Goal: Communication & Community: Ask a question

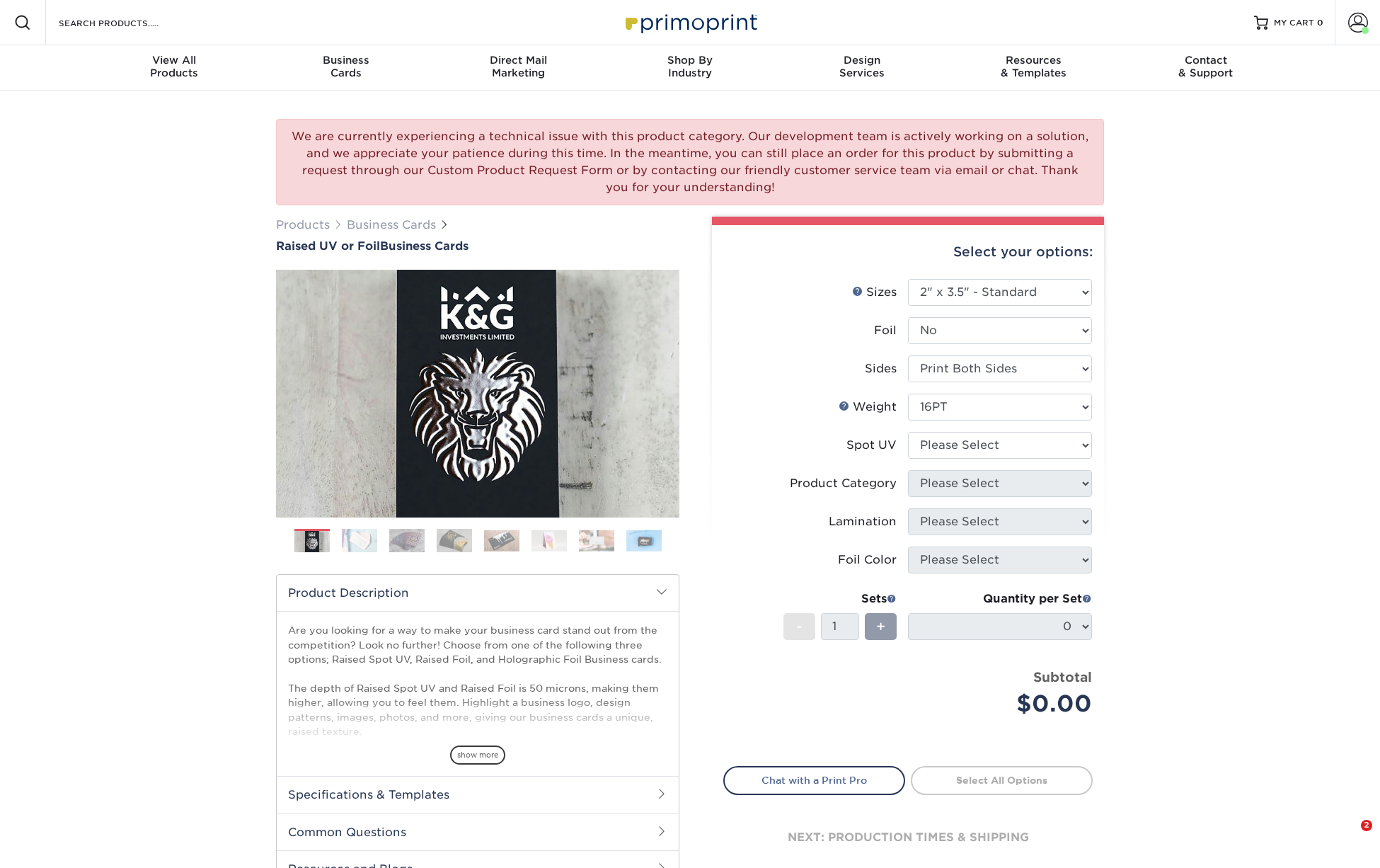
select select "2.00x3.50"
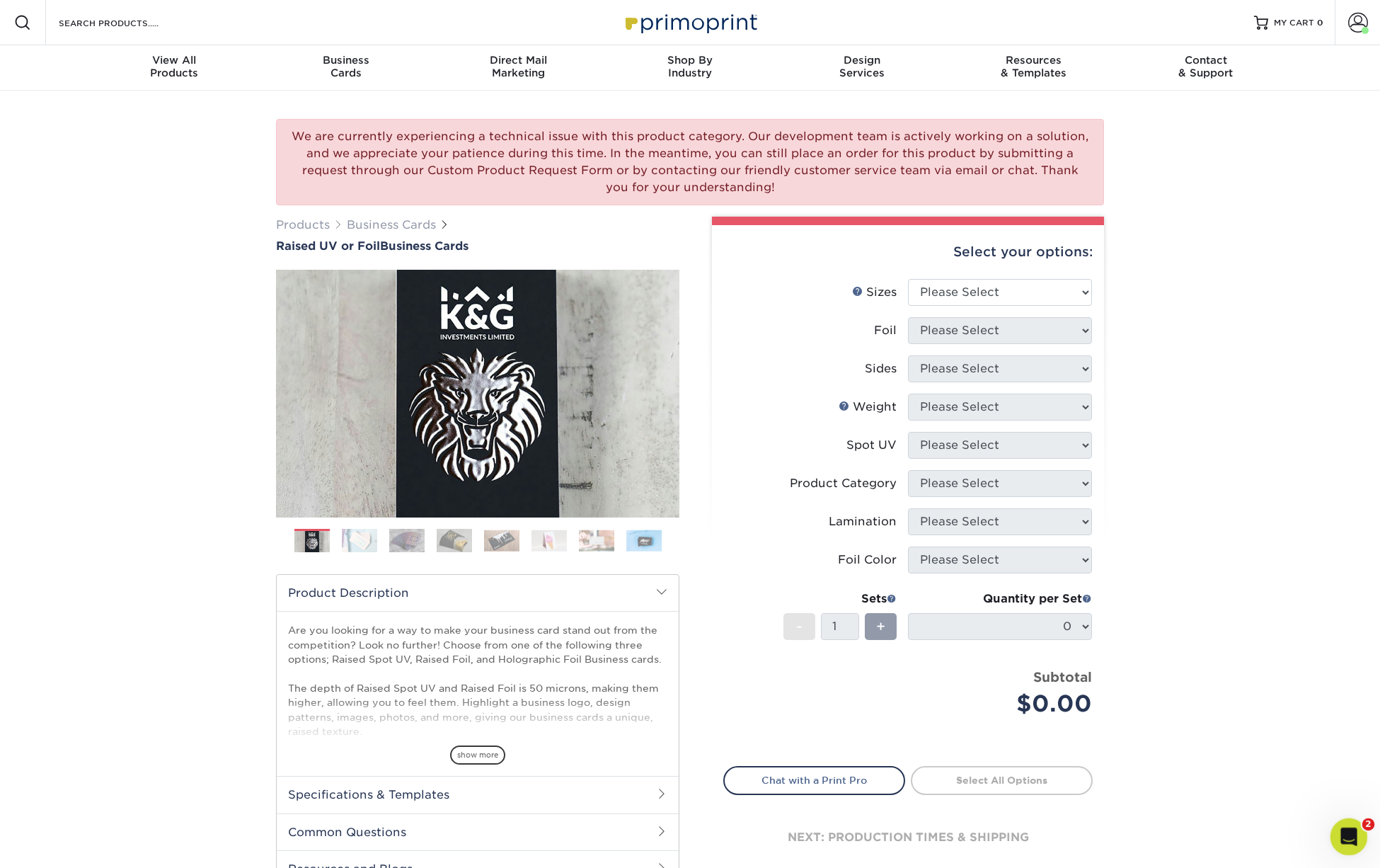
click at [1351, 838] on icon "Open Intercom Messenger" at bounding box center [1347, 835] width 24 height 24
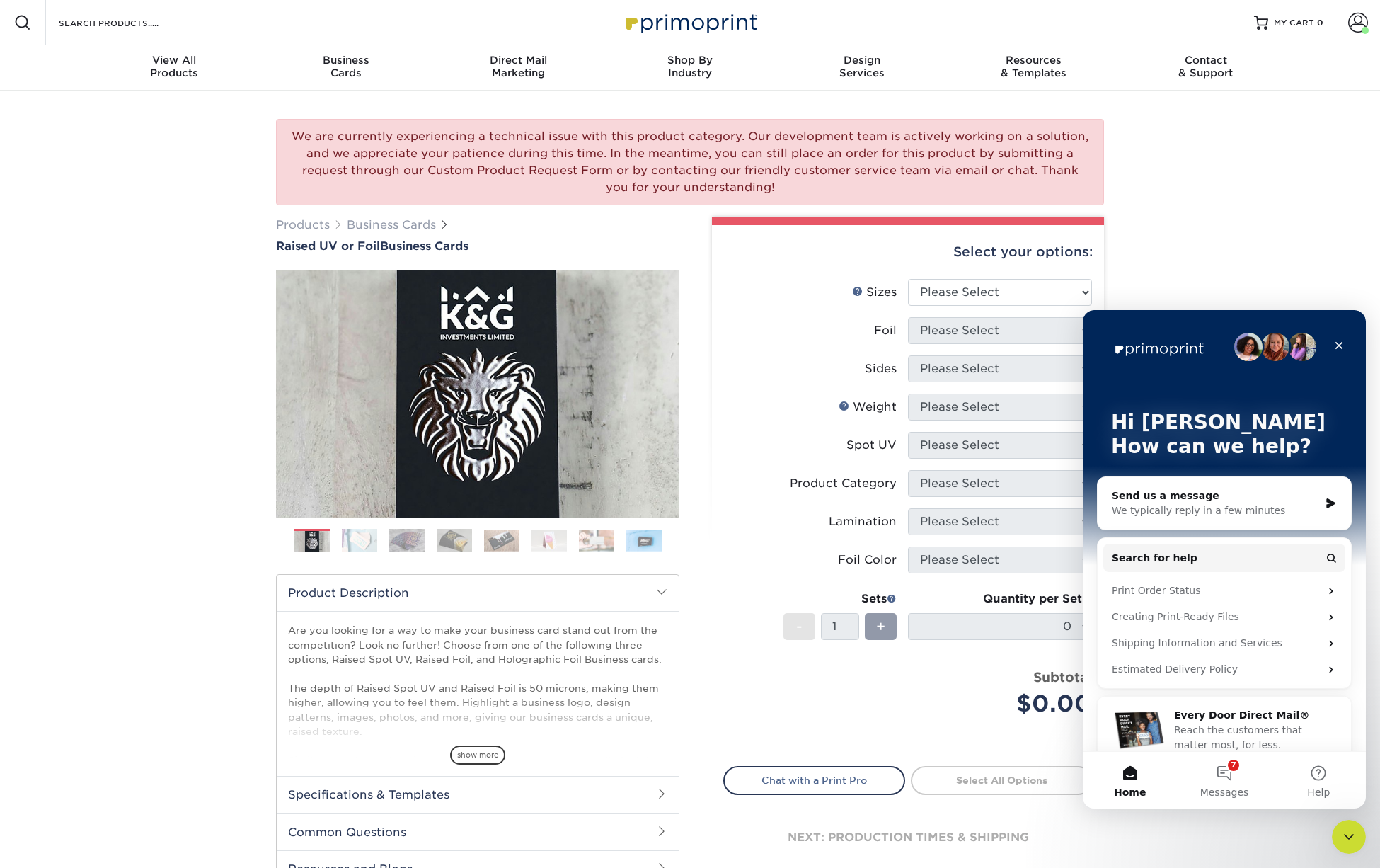
click at [1182, 509] on div "We typically reply in a few minutes" at bounding box center [1215, 510] width 207 height 15
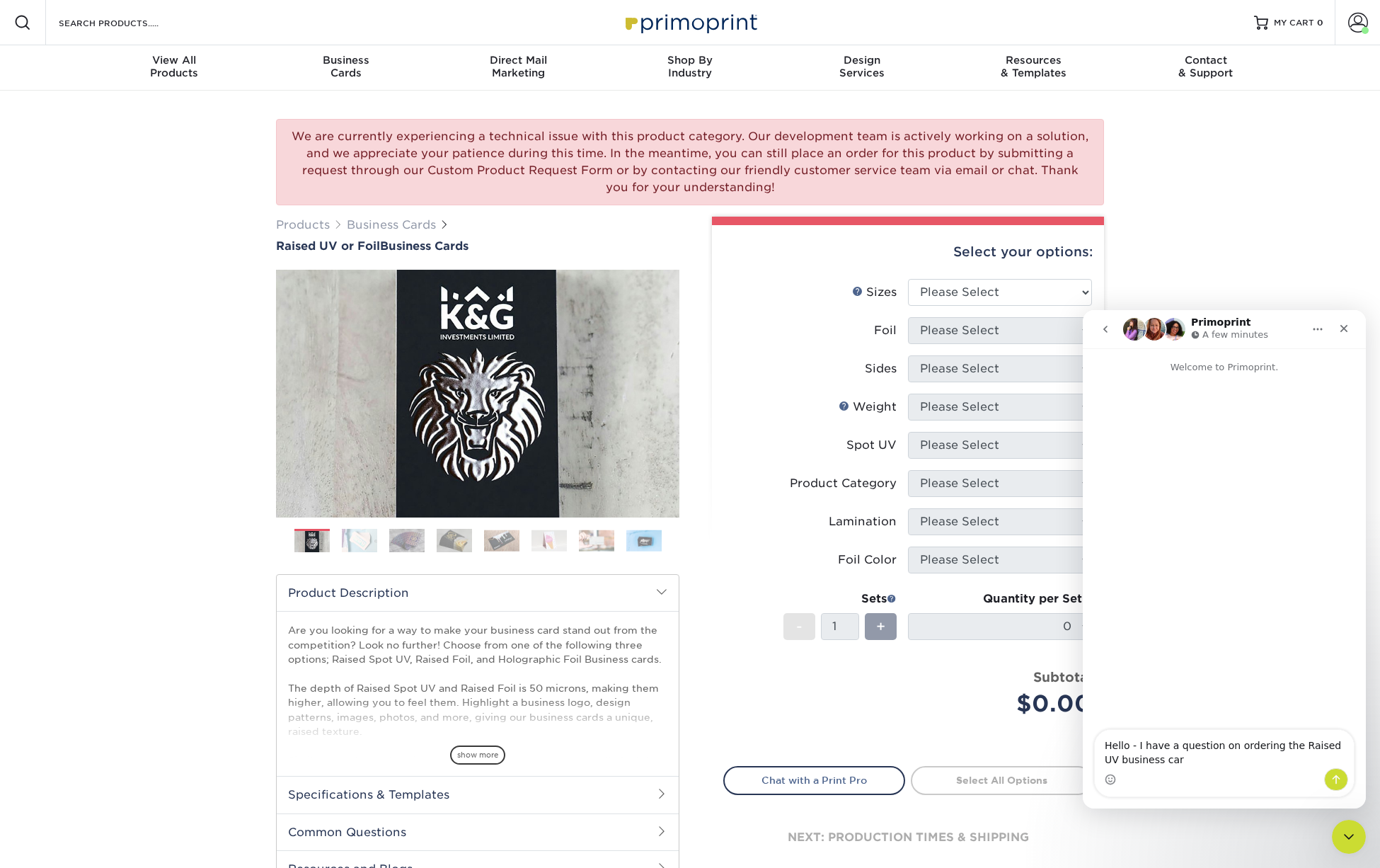
type textarea "Hello - I have a question on ordering the Raised UV business card"
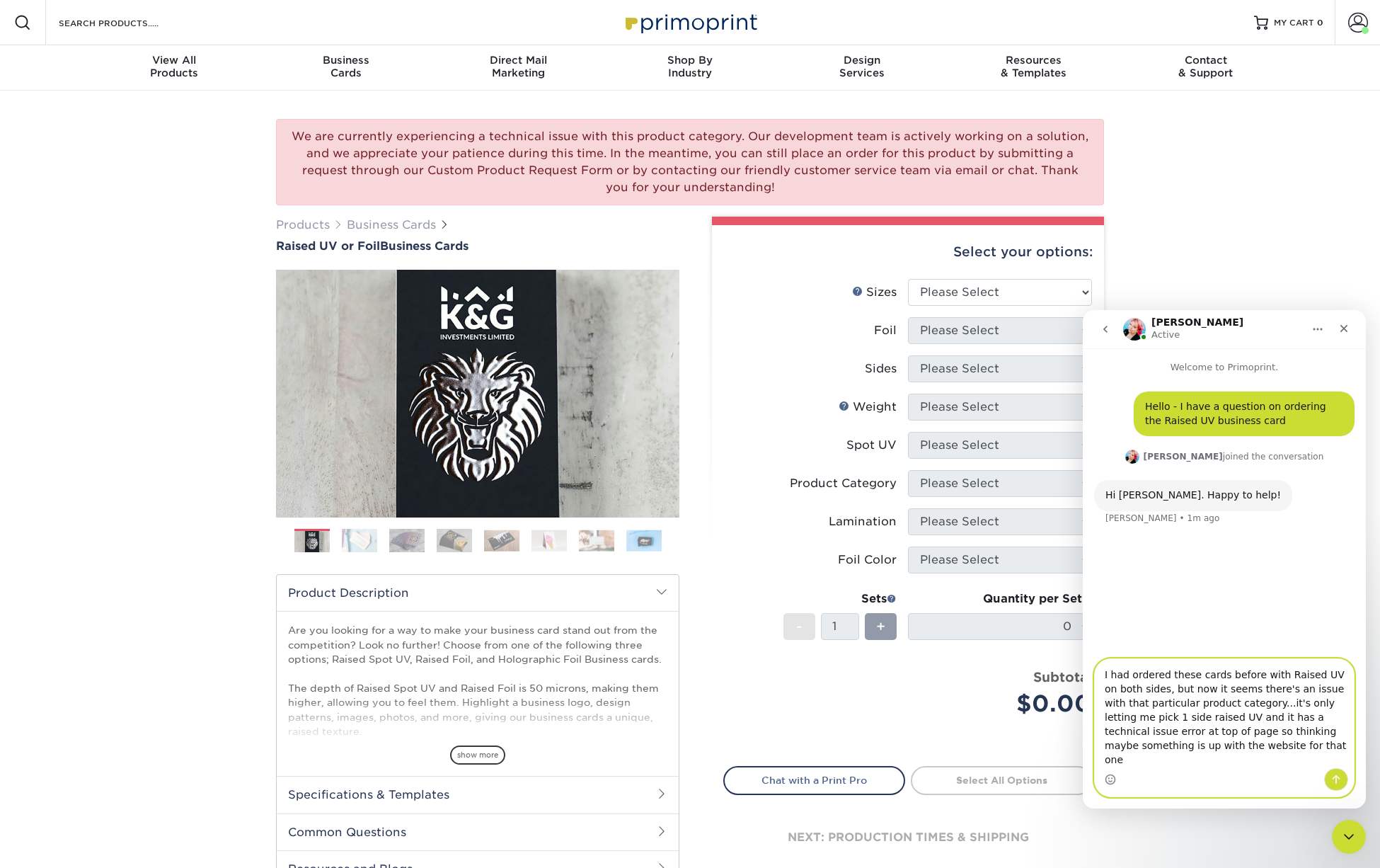
type textarea "I had ordered these cards before with Raised UV on both sides, but now it seems…"
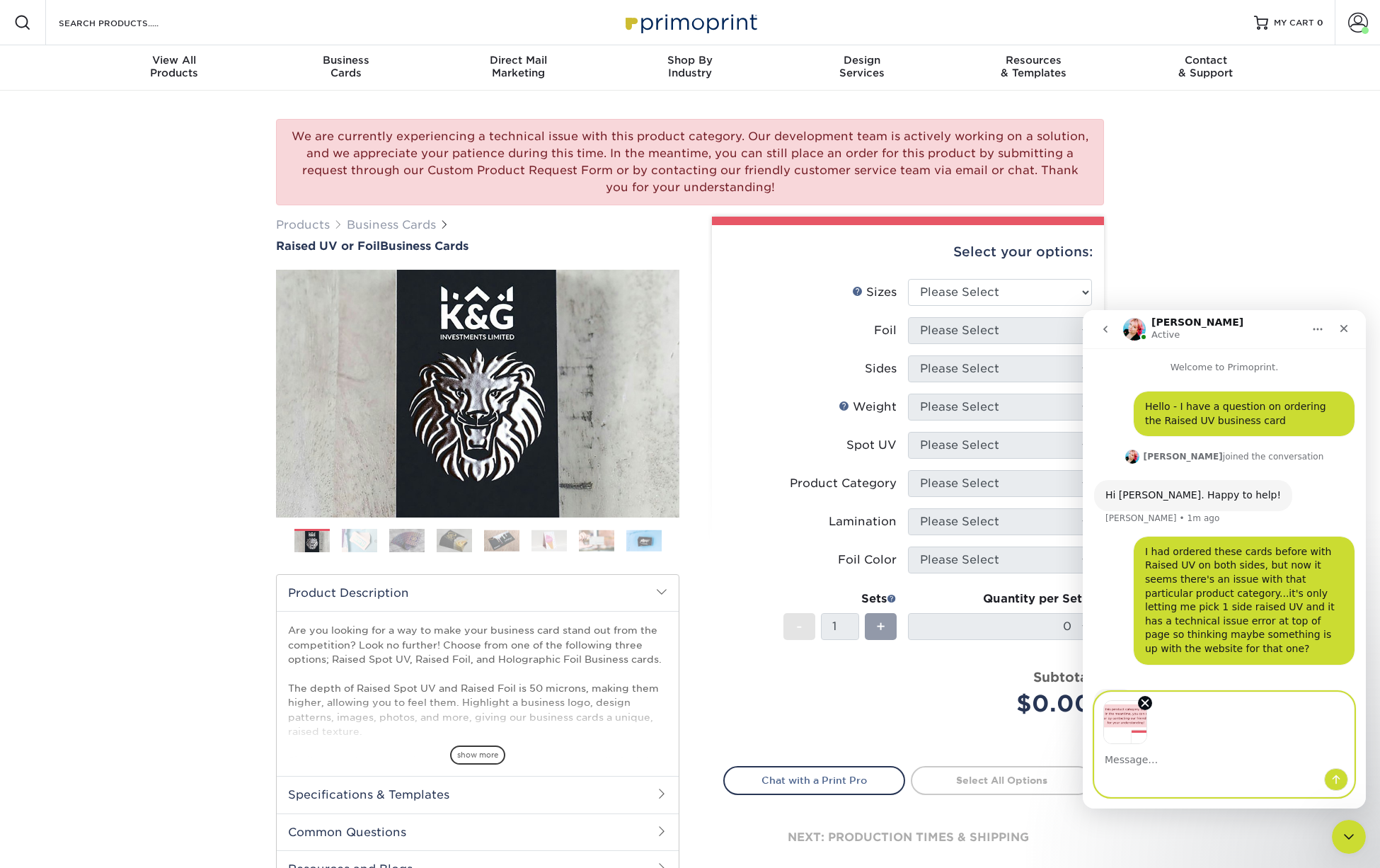
scroll to position [41, 0]
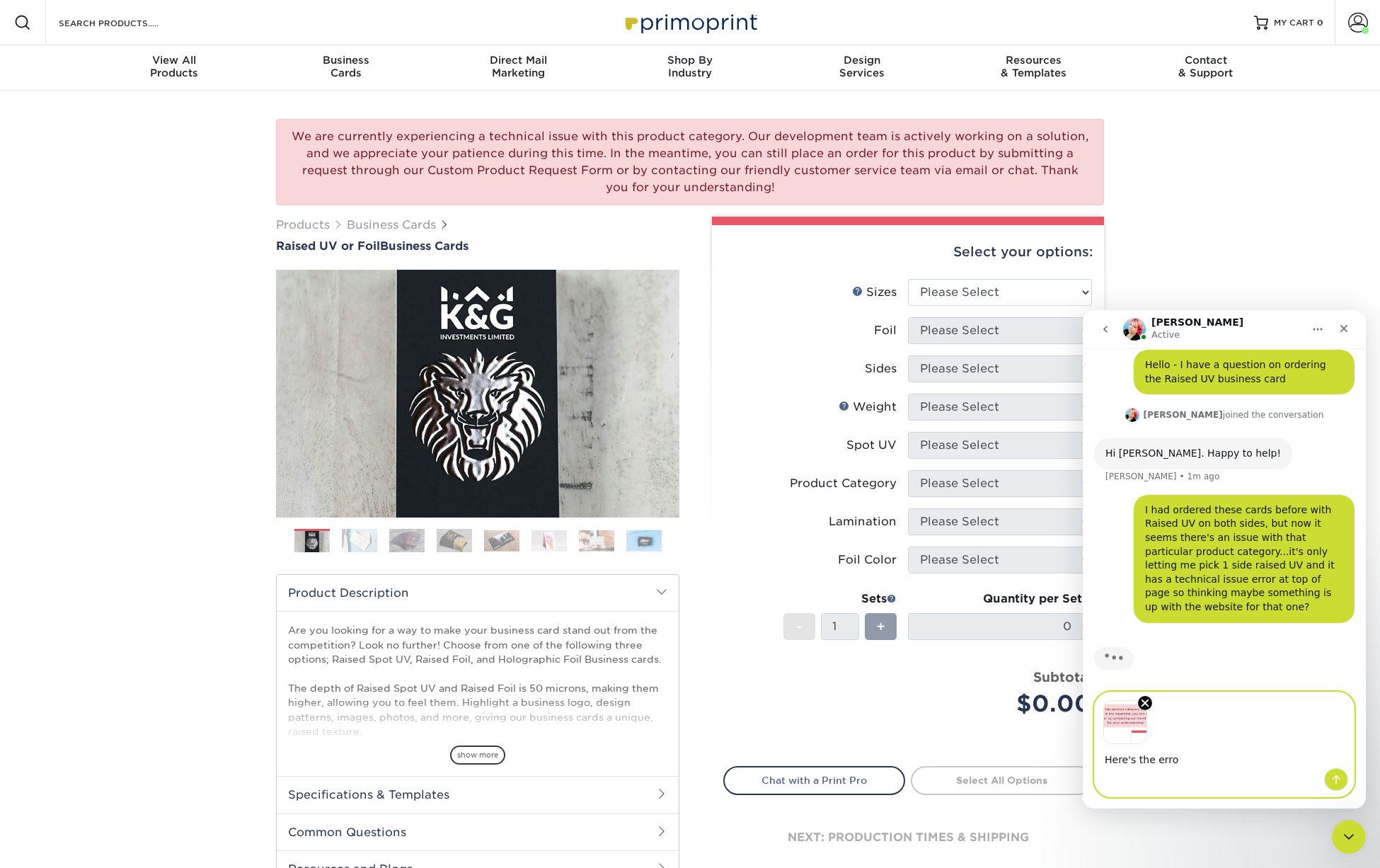
type textarea "Here's the error"
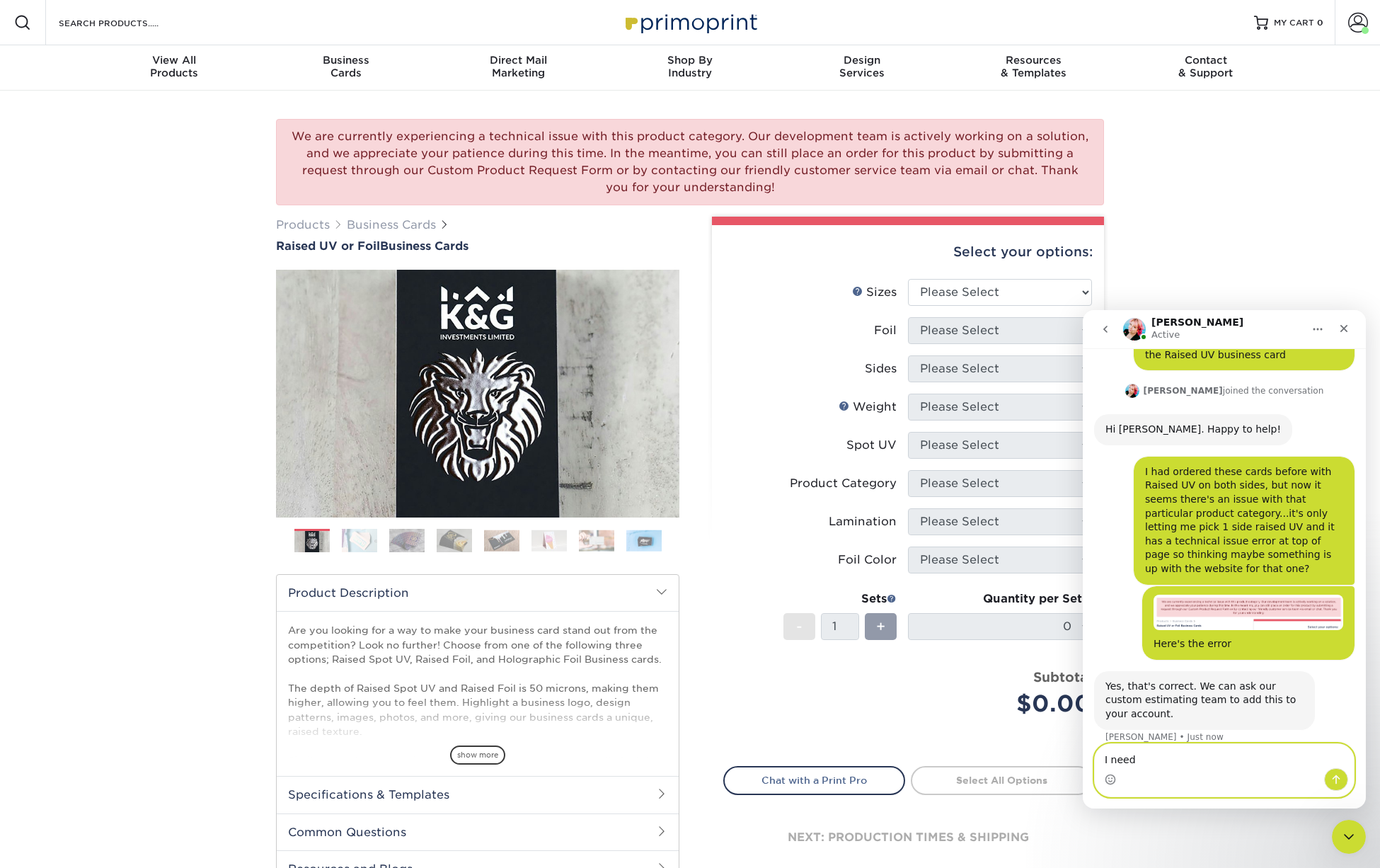
scroll to position [81, 0]
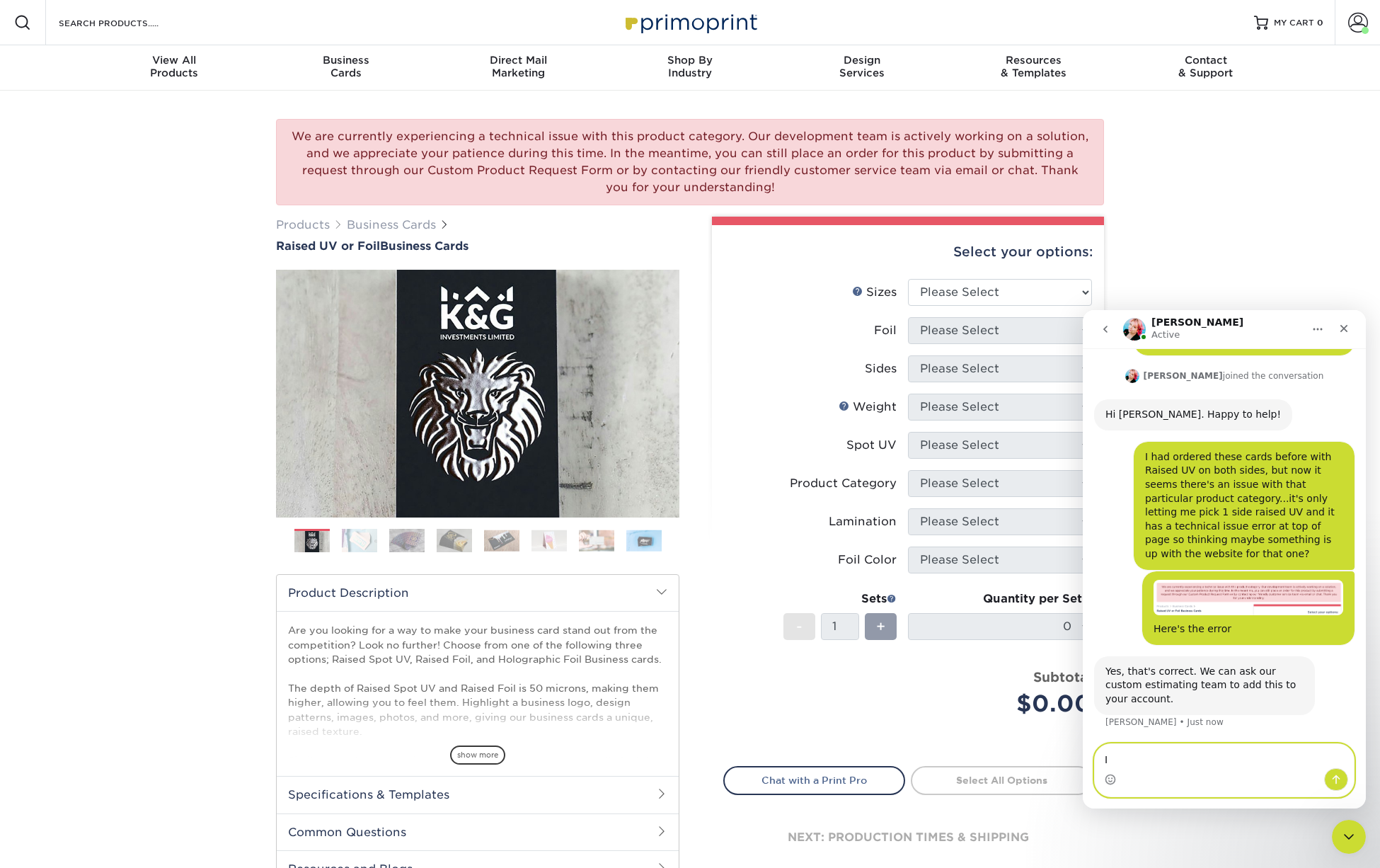
type textarea "I"
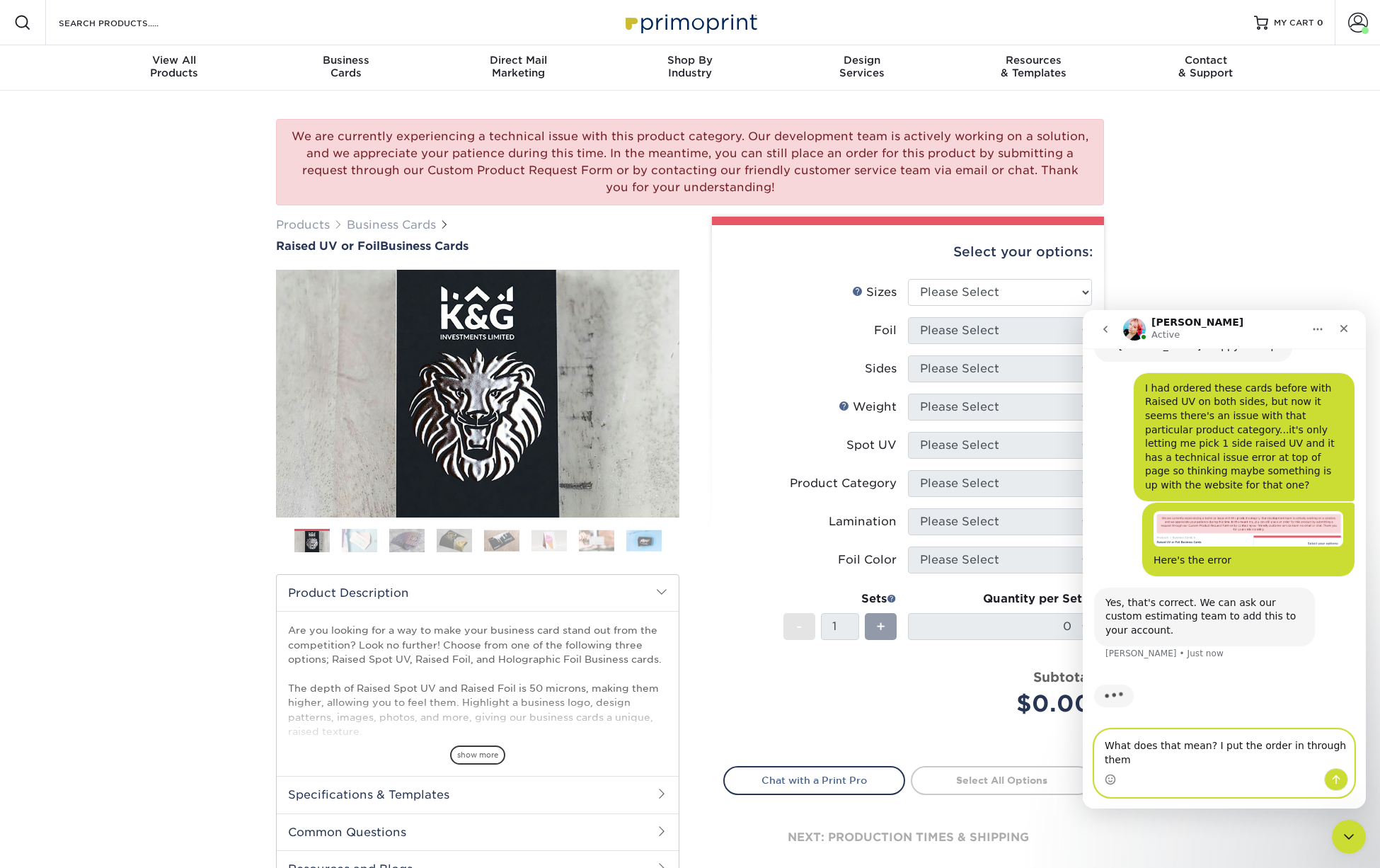
type textarea "What does that mean? I put the order in through them?"
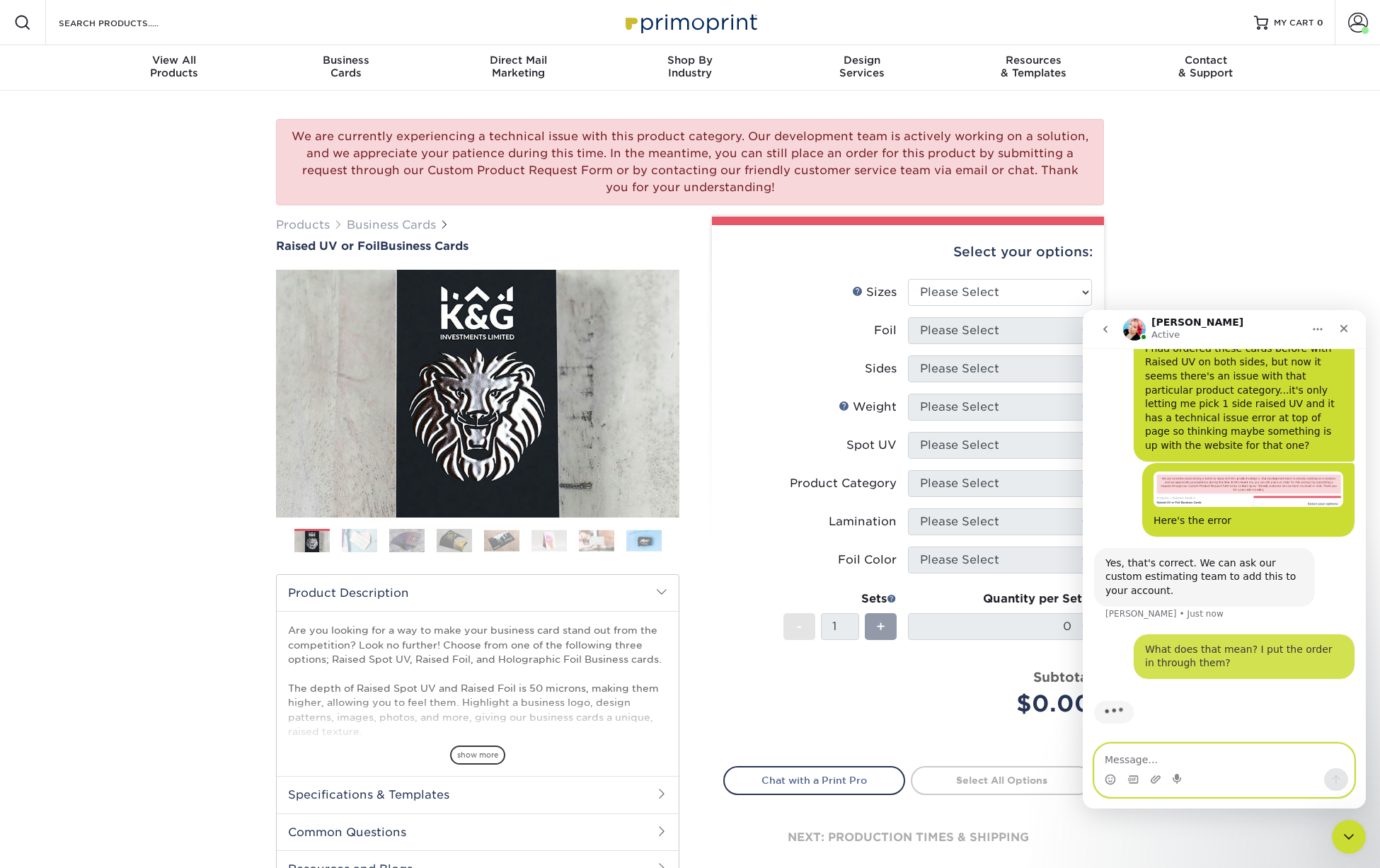
scroll to position [192, 0]
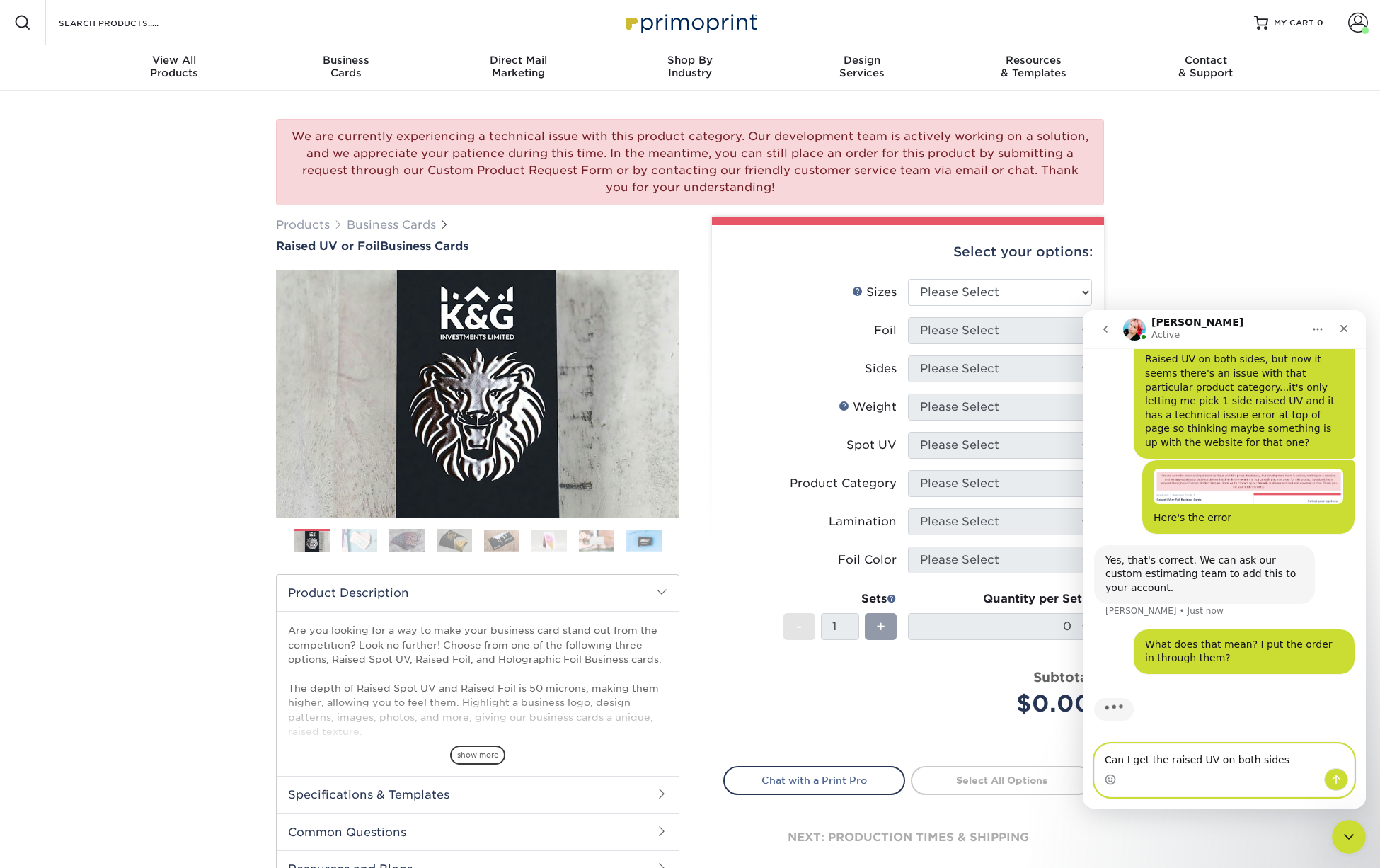
type textarea "Can I get the raised UV on both sides?"
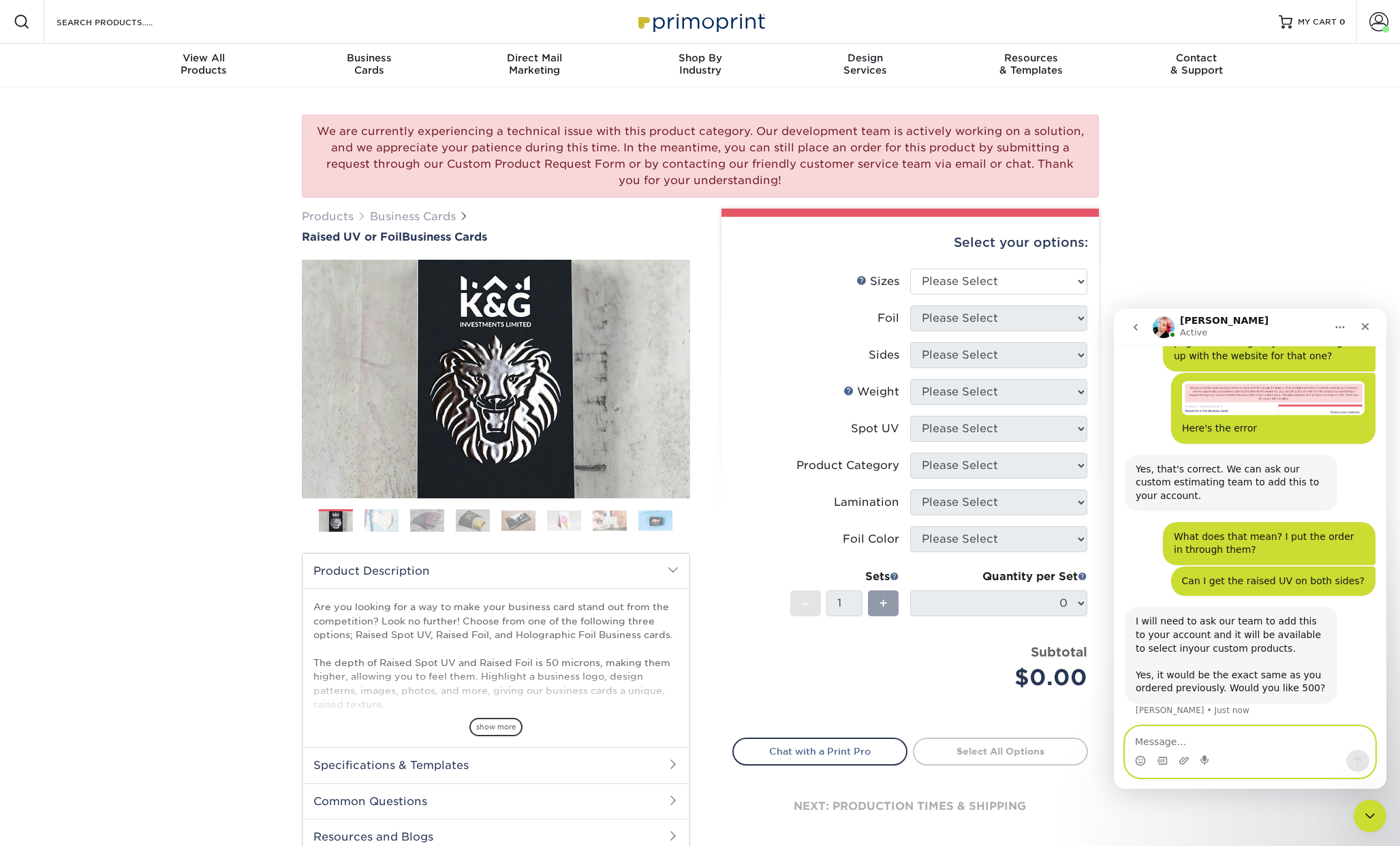
scroll to position [271, 0]
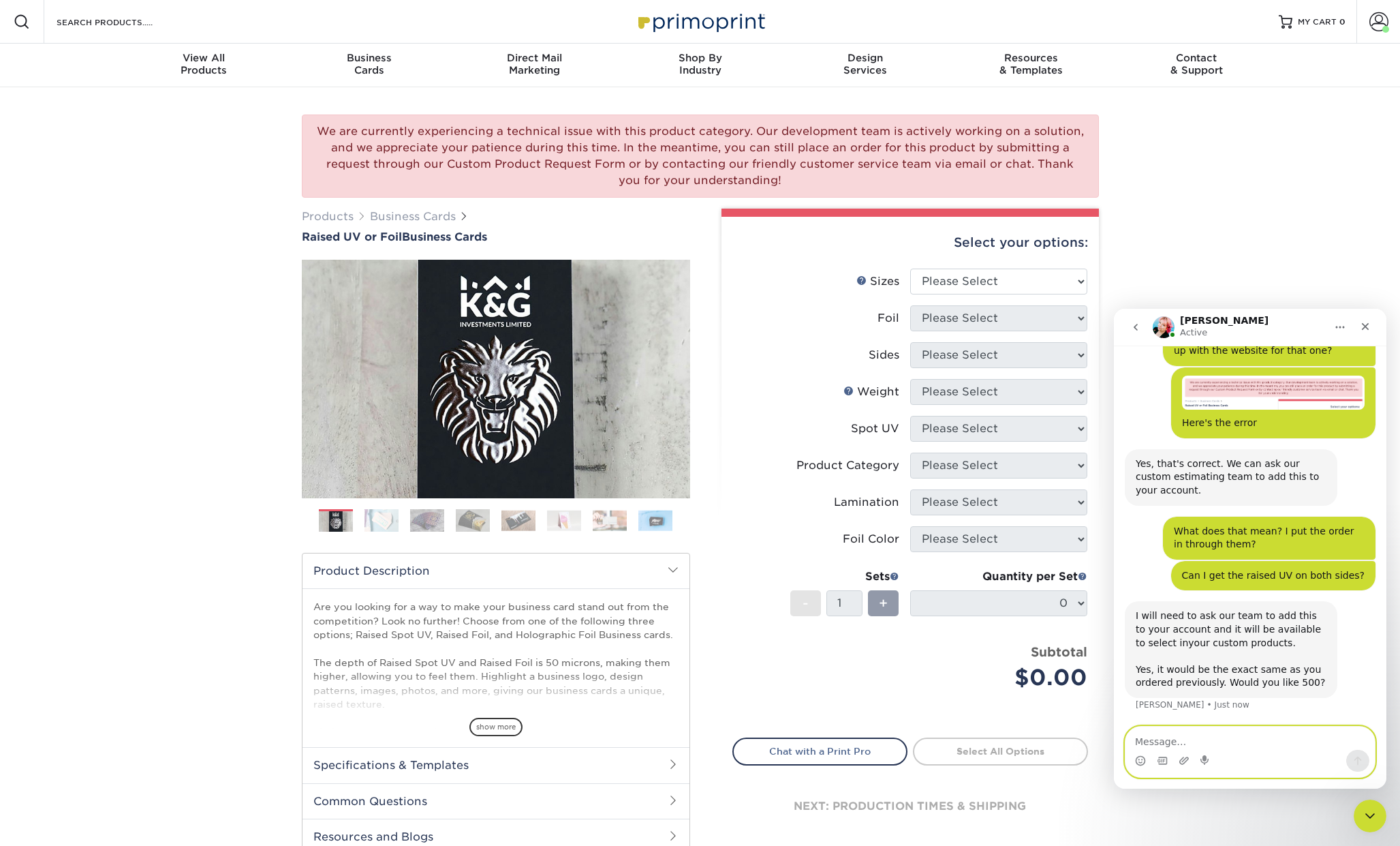
click at [1247, 747] on textarea "Message…" at bounding box center [1251, 737] width 249 height 23
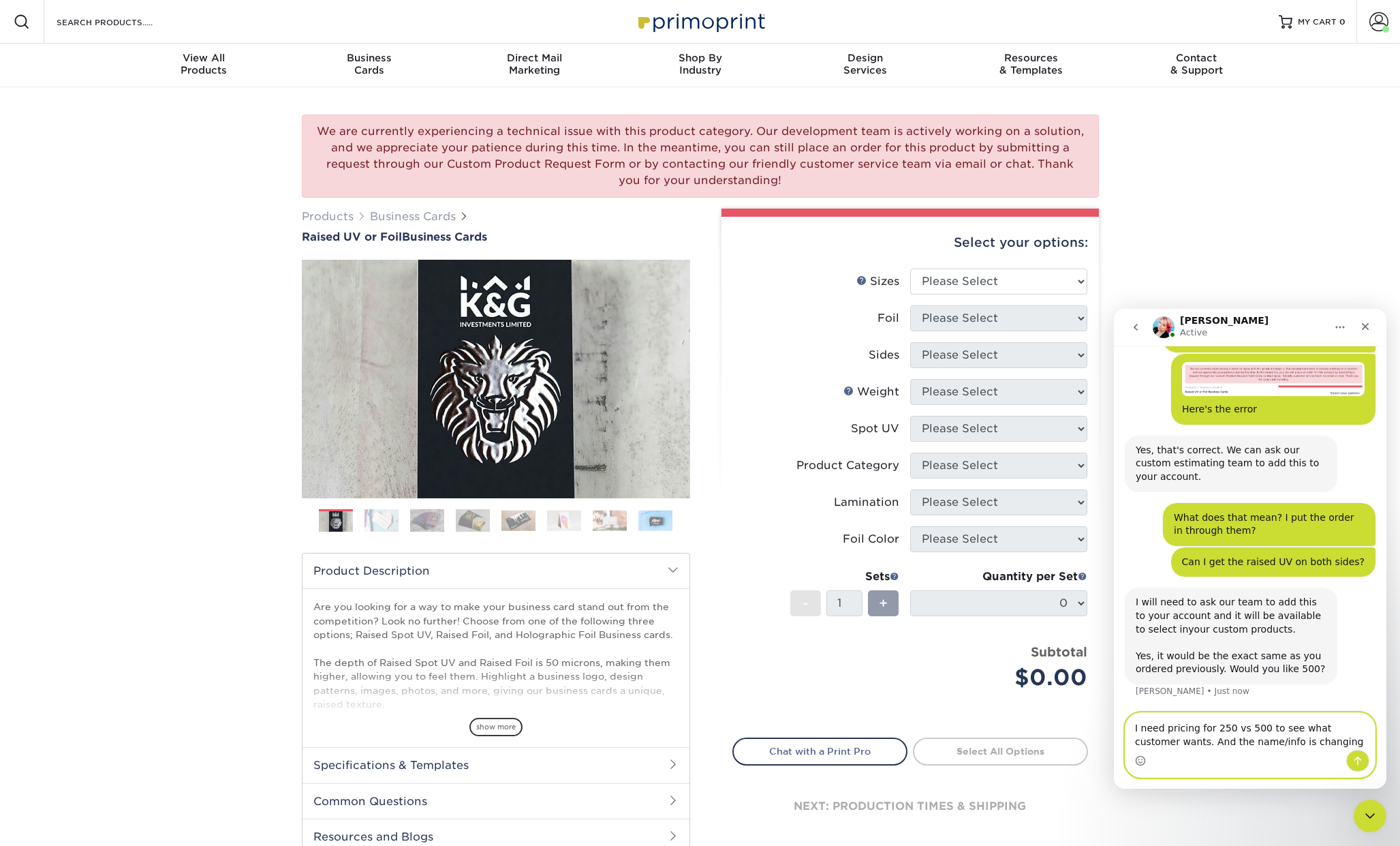
type textarea "I need pricing for 250 vs 500 to see what customer wants. And the name/info is …"
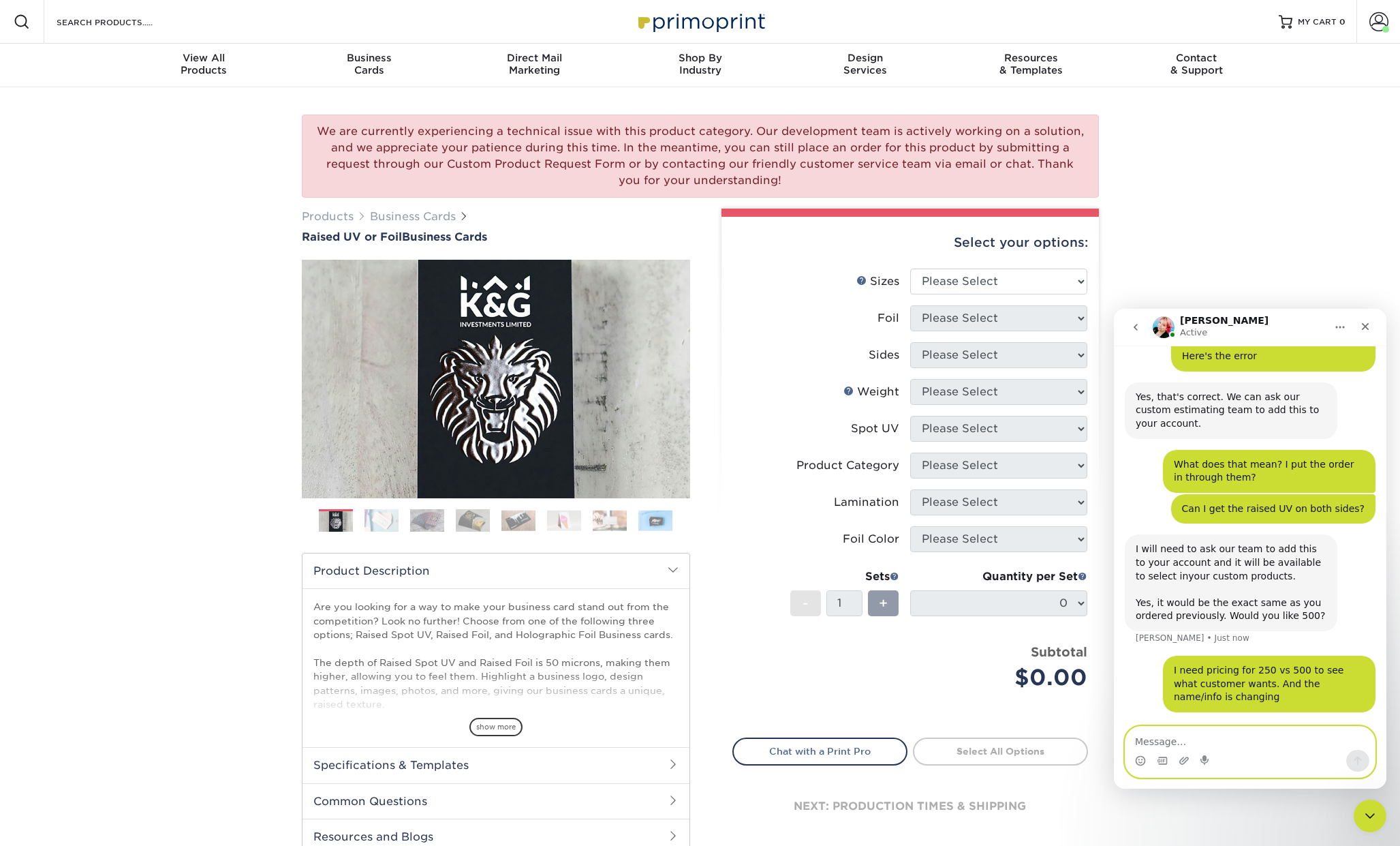
scroll to position [389, 0]
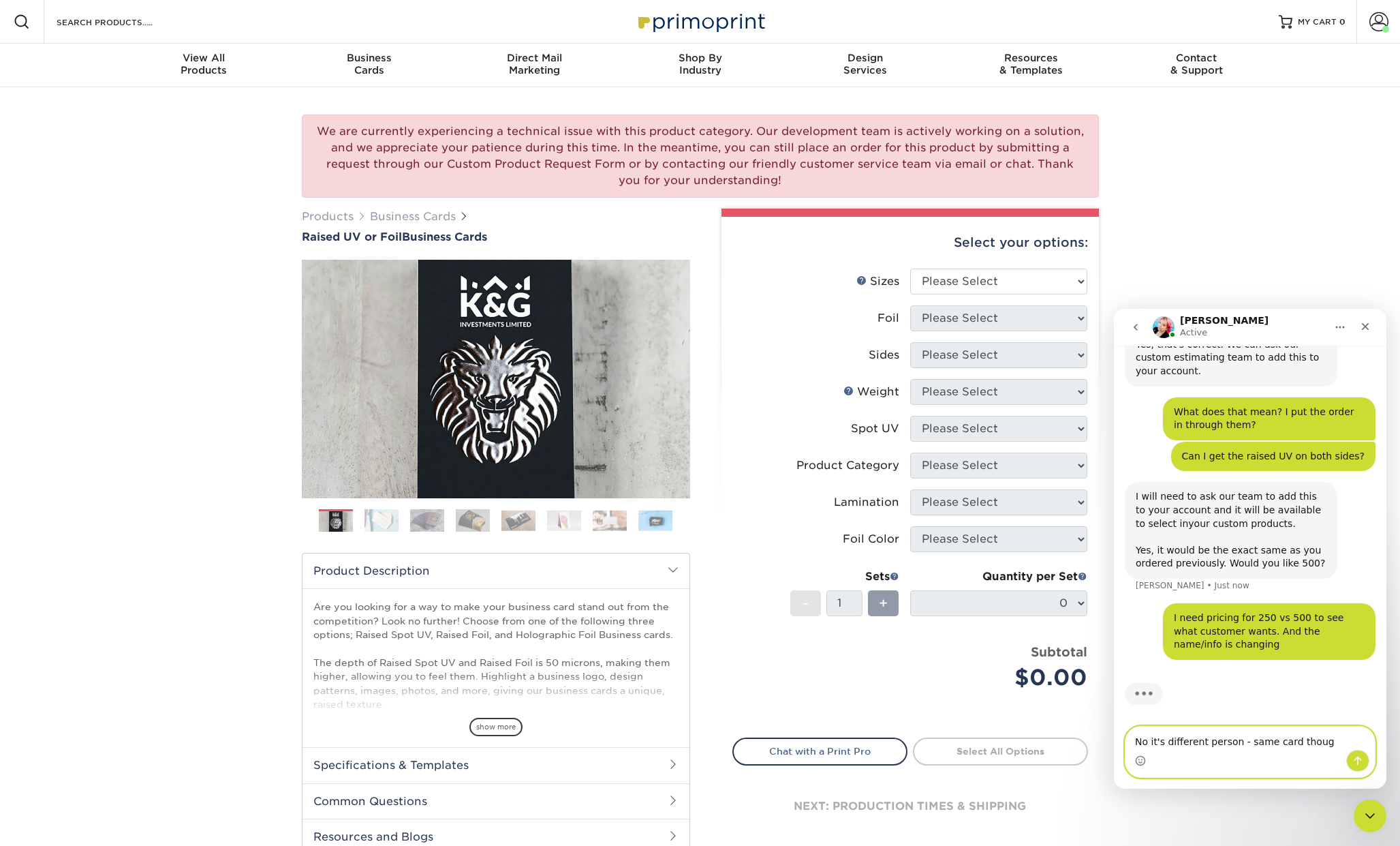
type textarea "No it's different person - same card though"
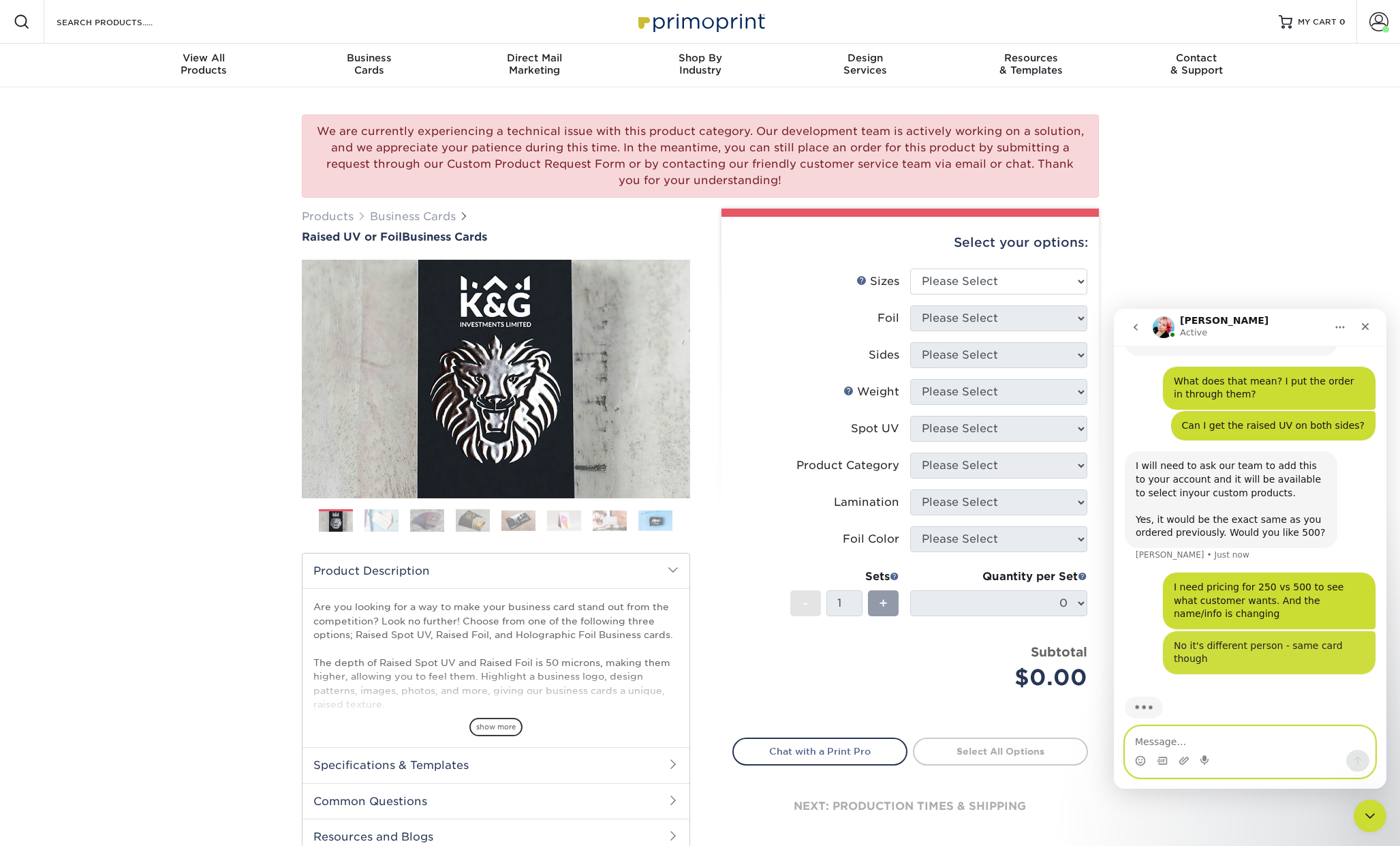
scroll to position [421, 0]
type textarea "New team memeber"
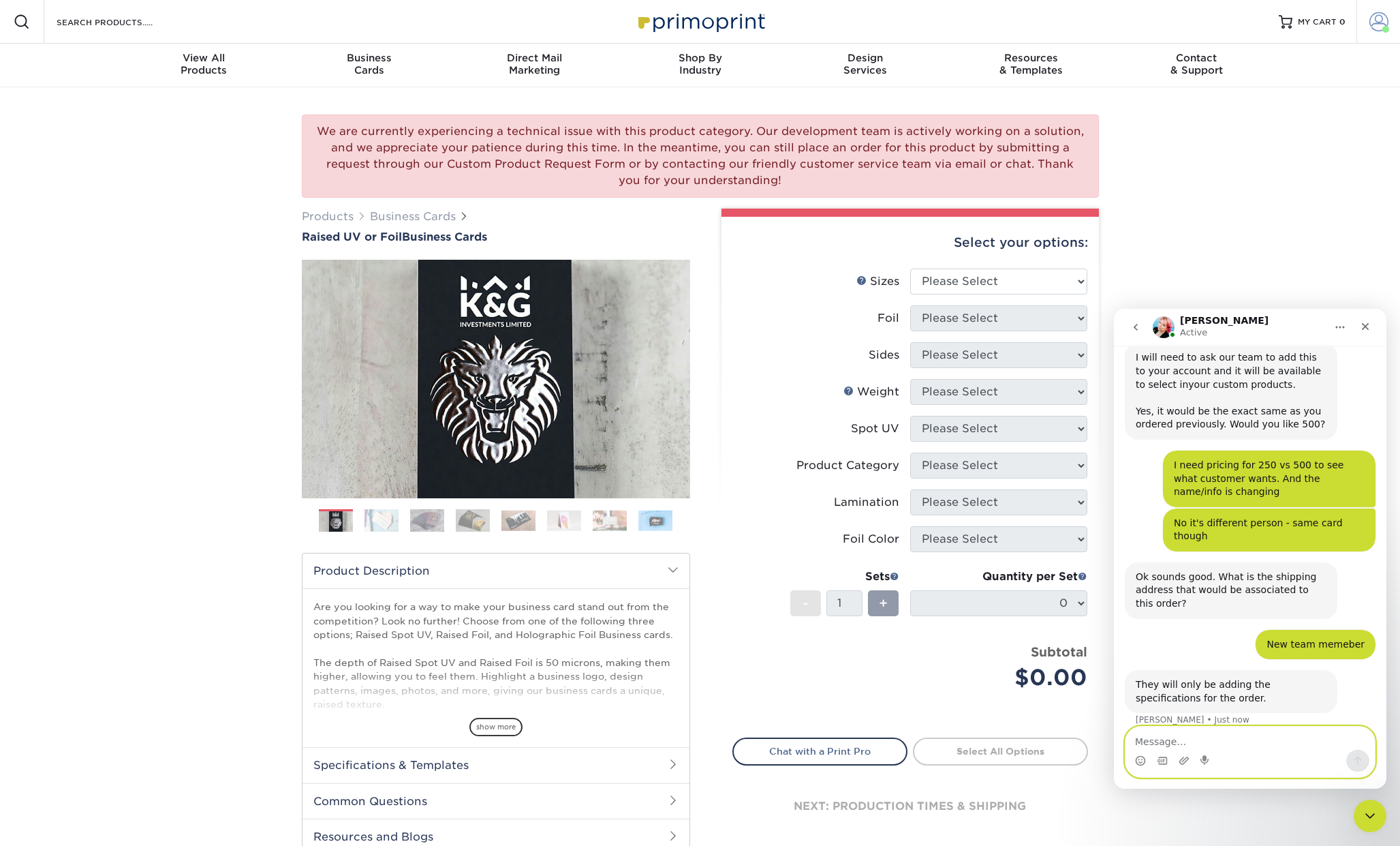
scroll to position [531, 0]
click at [1202, 742] on textarea "Message…" at bounding box center [1251, 737] width 249 height 23
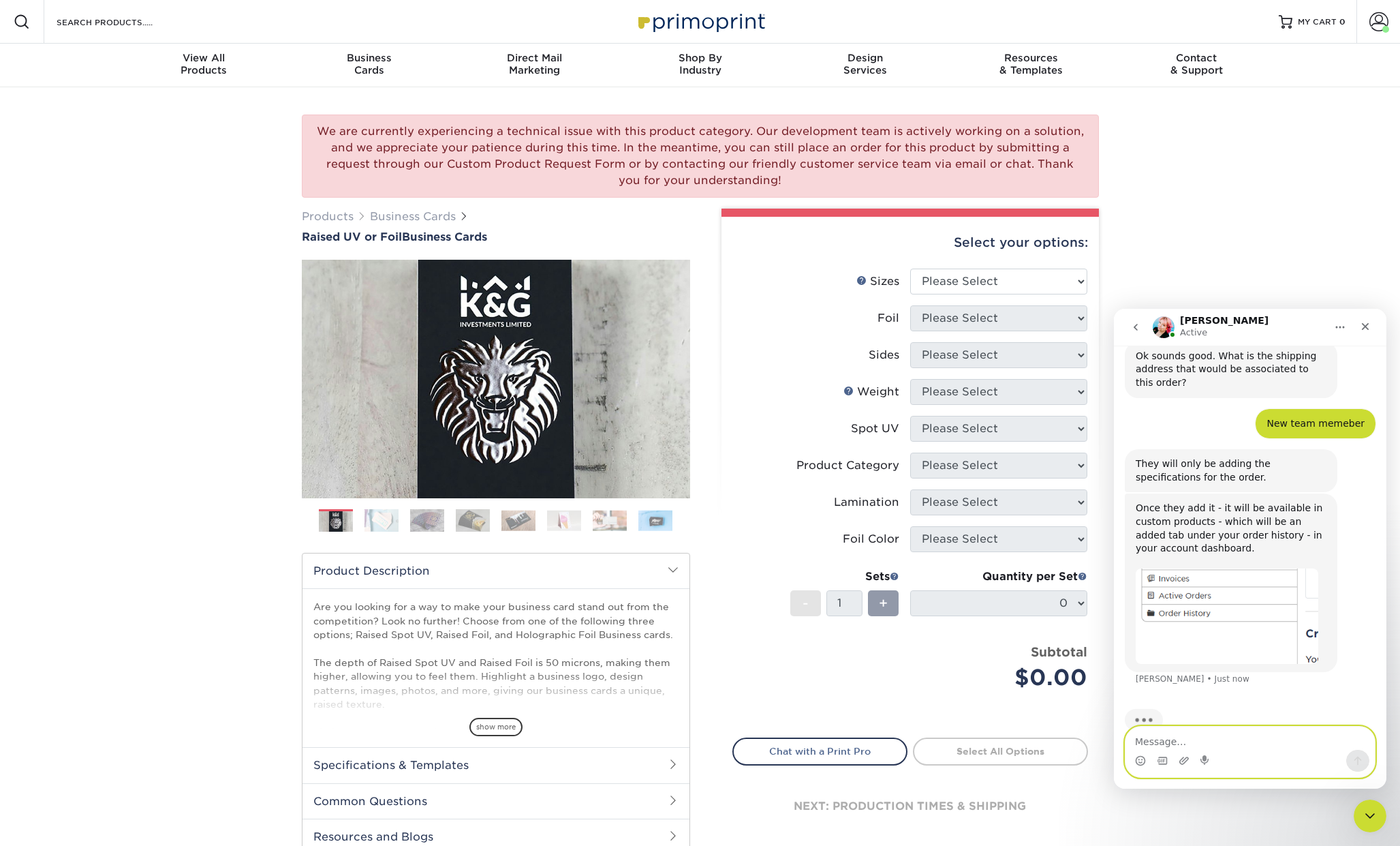
scroll to position [763, 0]
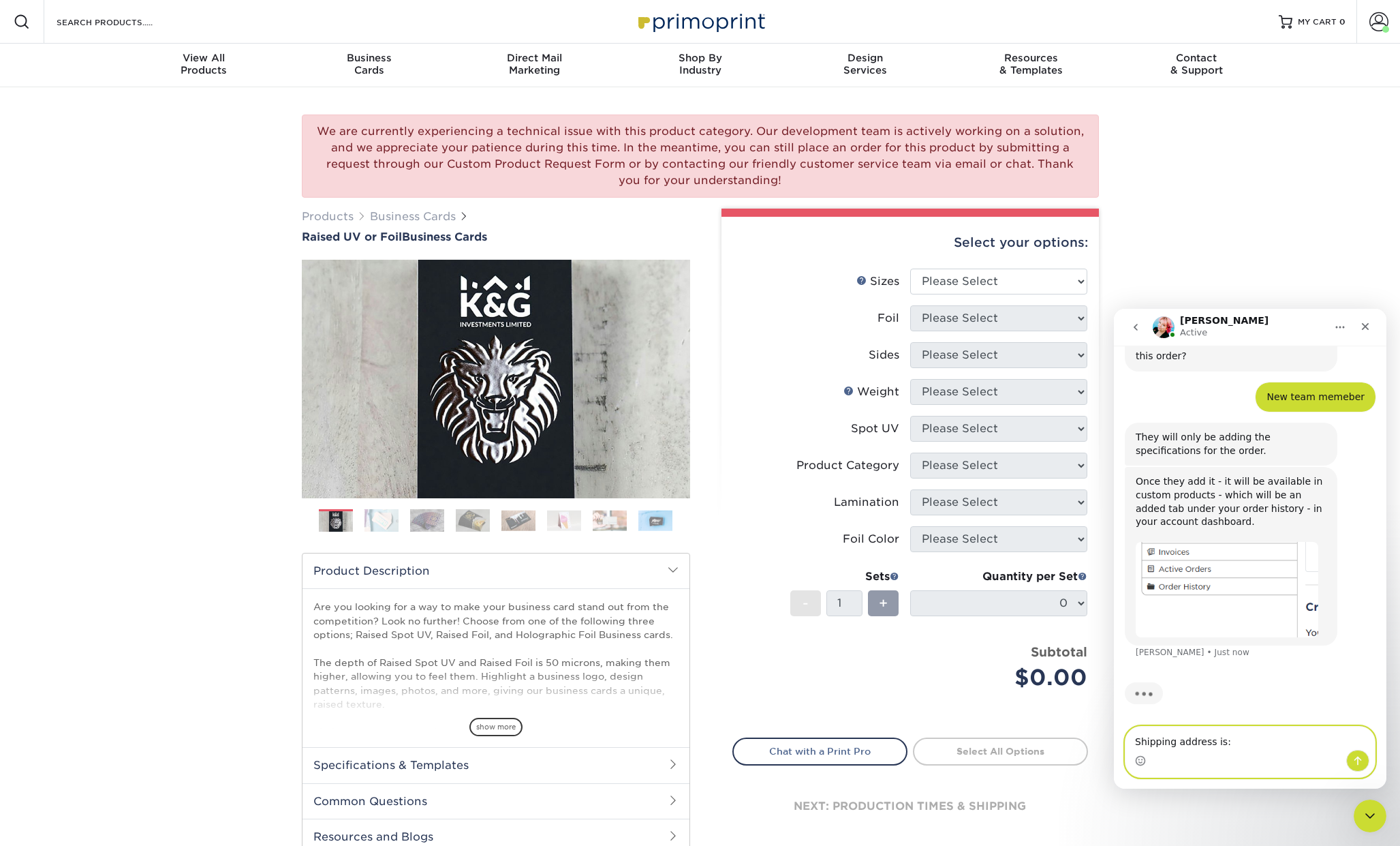
paste textarea "Natalie Fox 1105 Springpath Ln Antioch, TN 37013"
type textarea "Shipping address is: Natalie Fox 1105 Springpath Ln Antioch, TN 37013"
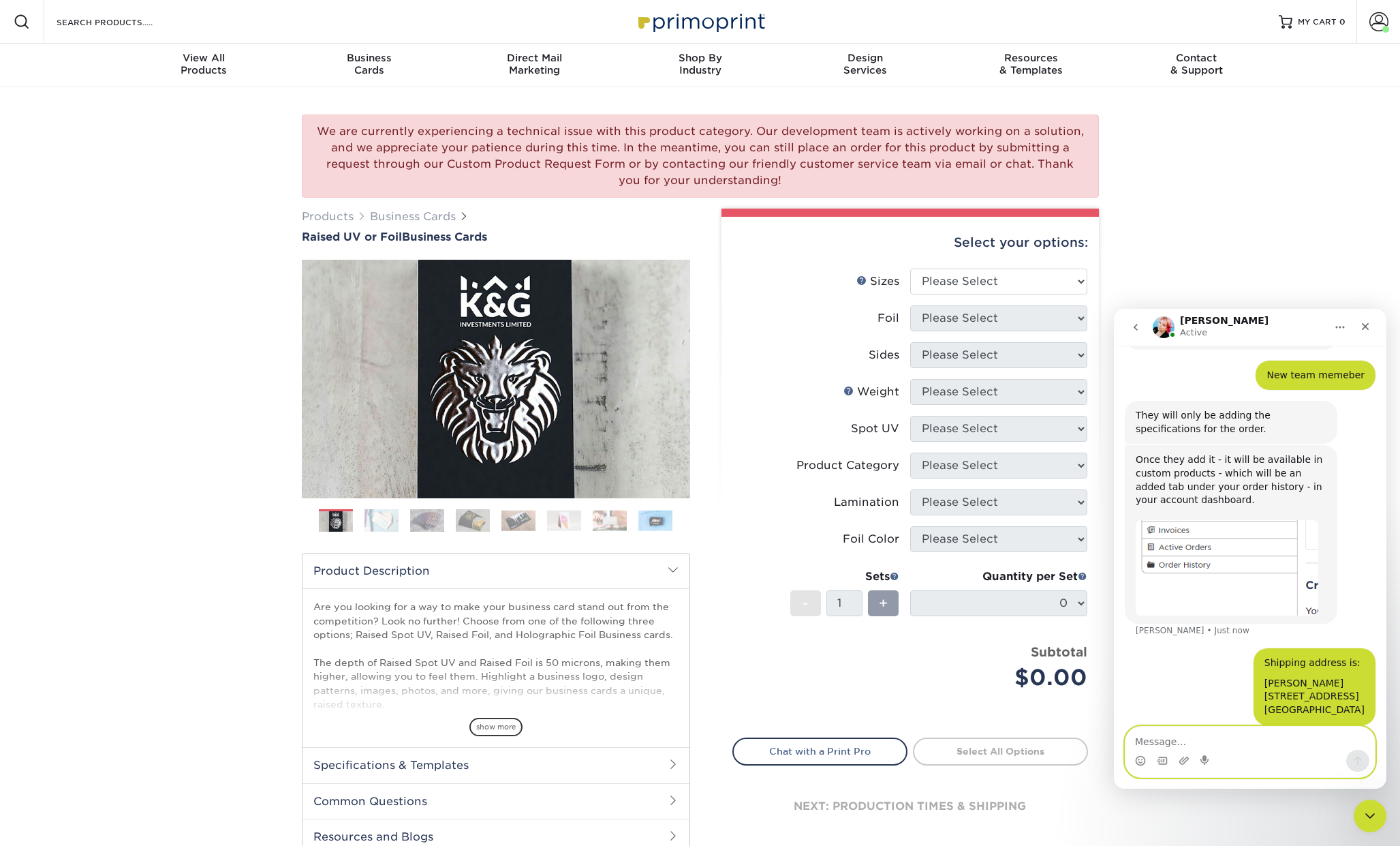
scroll to position [850, 0]
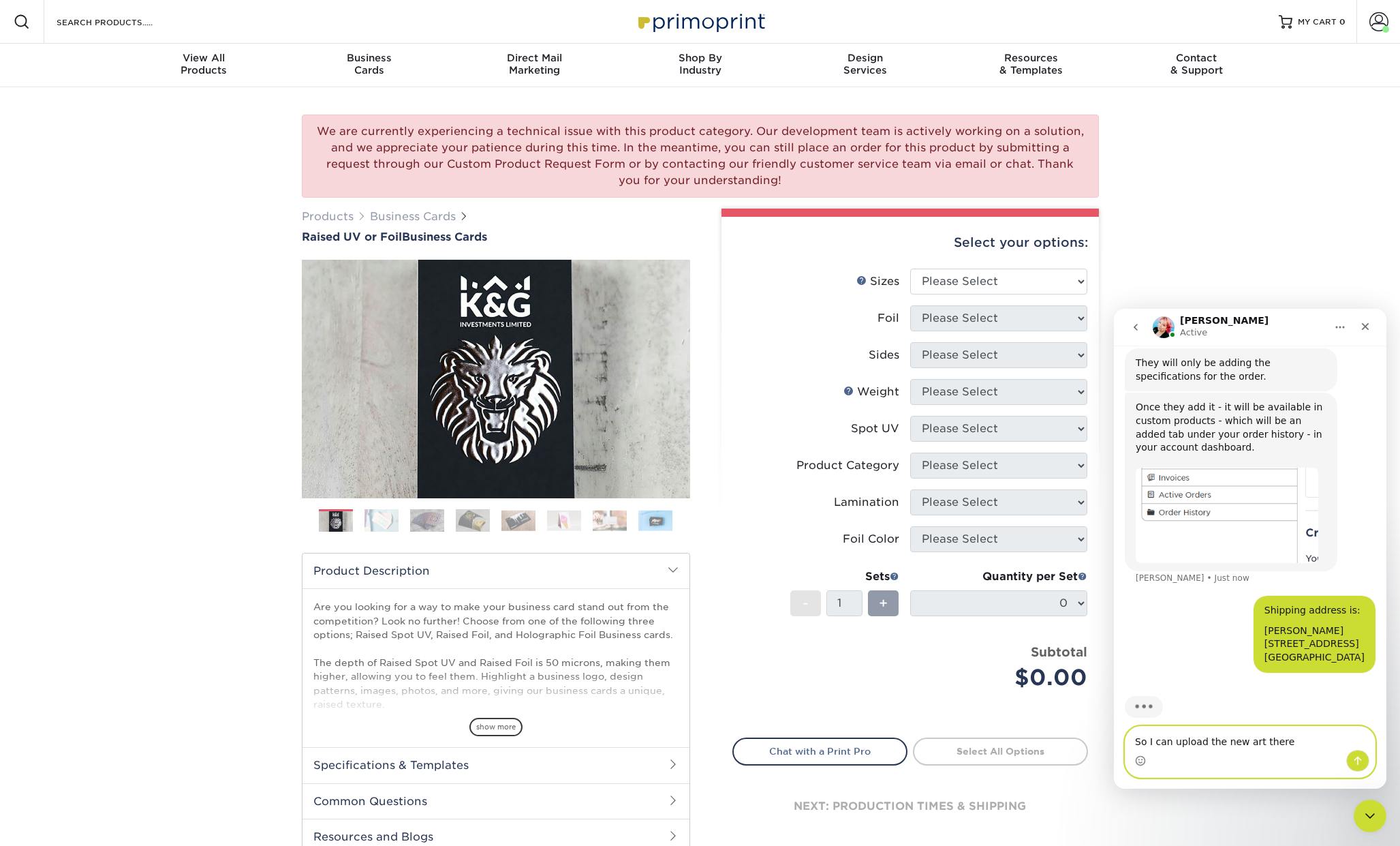
type textarea "So I can upload the new art there?"
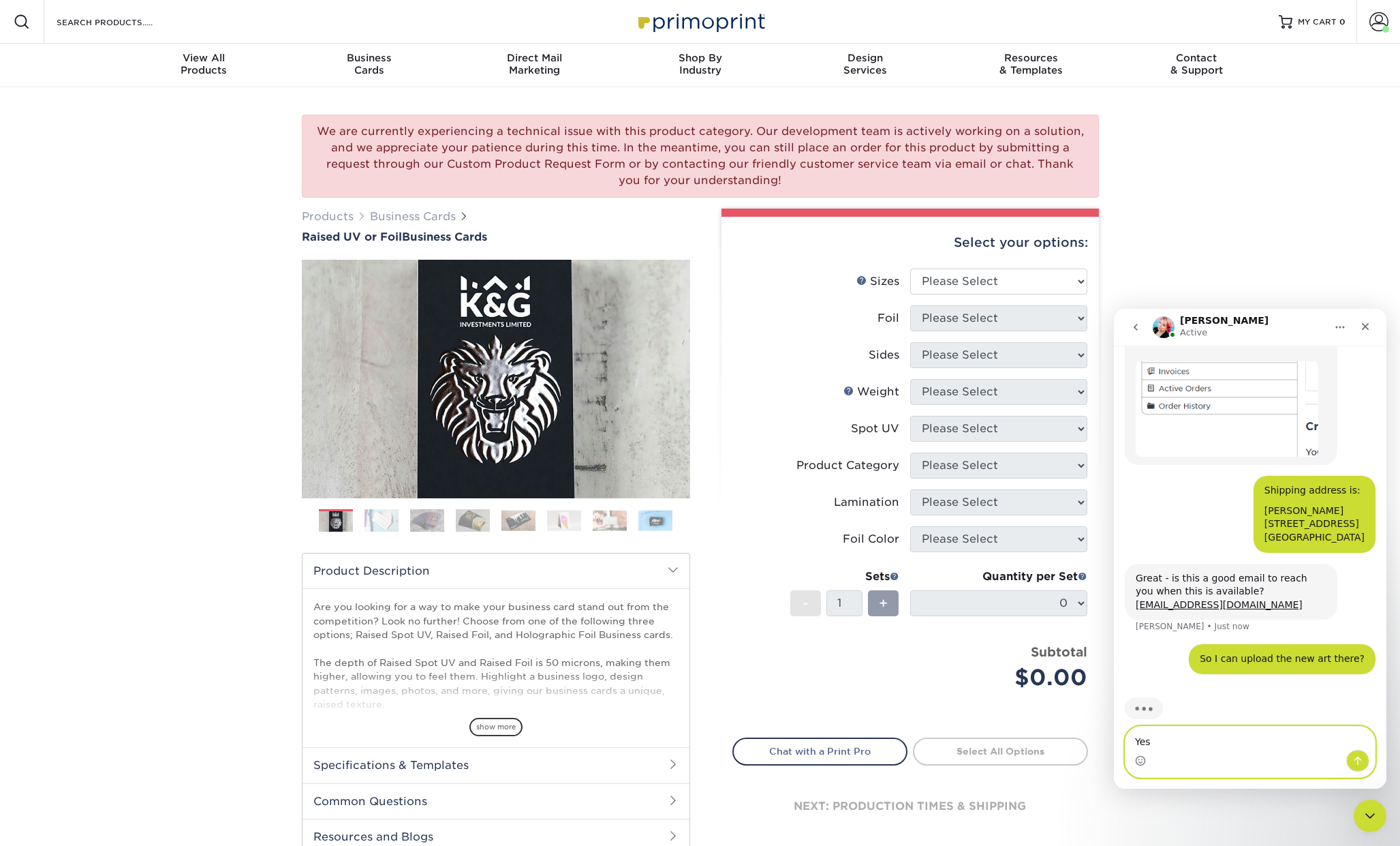
scroll to position [958, 0]
type textarea "Yes that's my email"
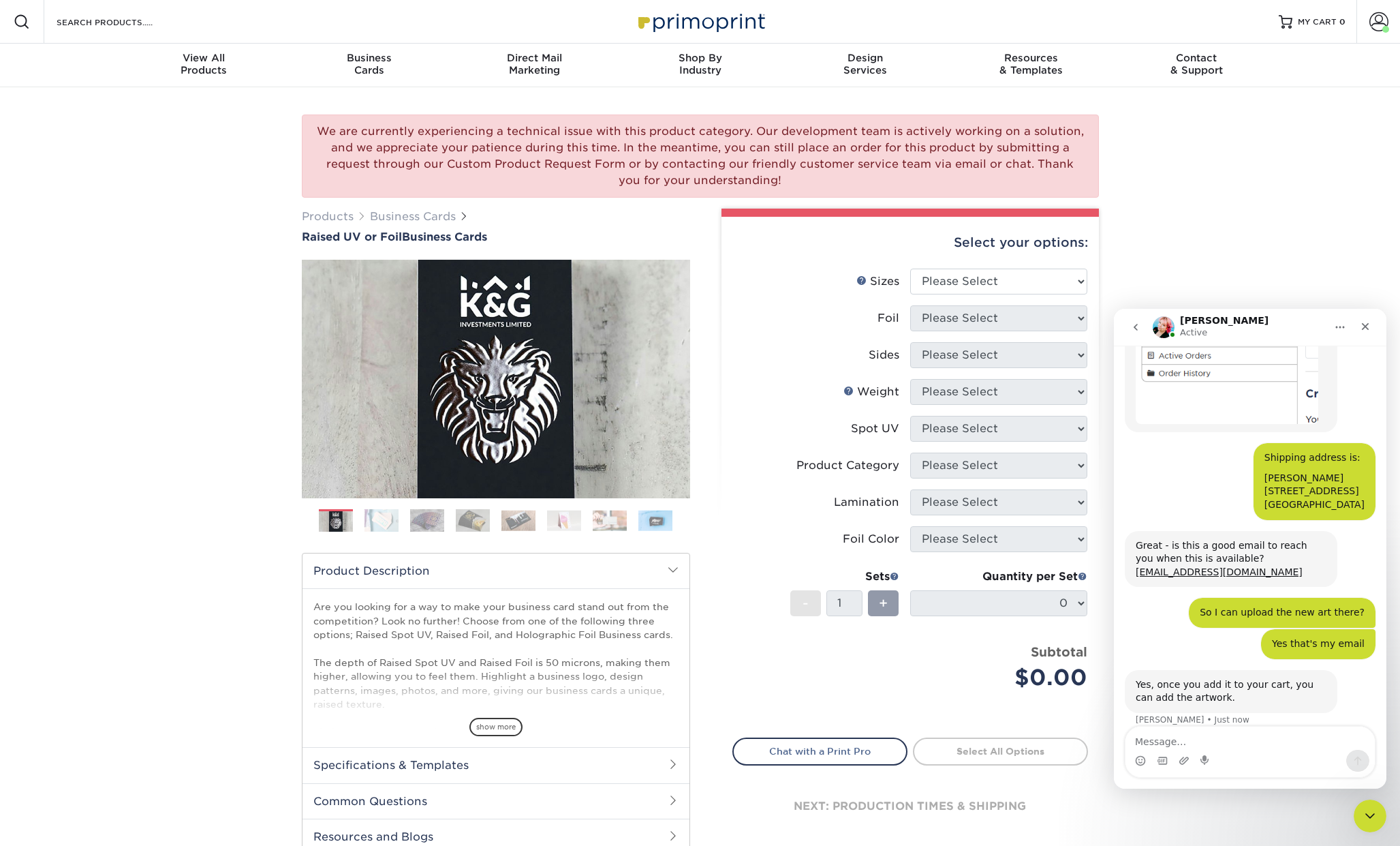
scroll to position [1013, 0]
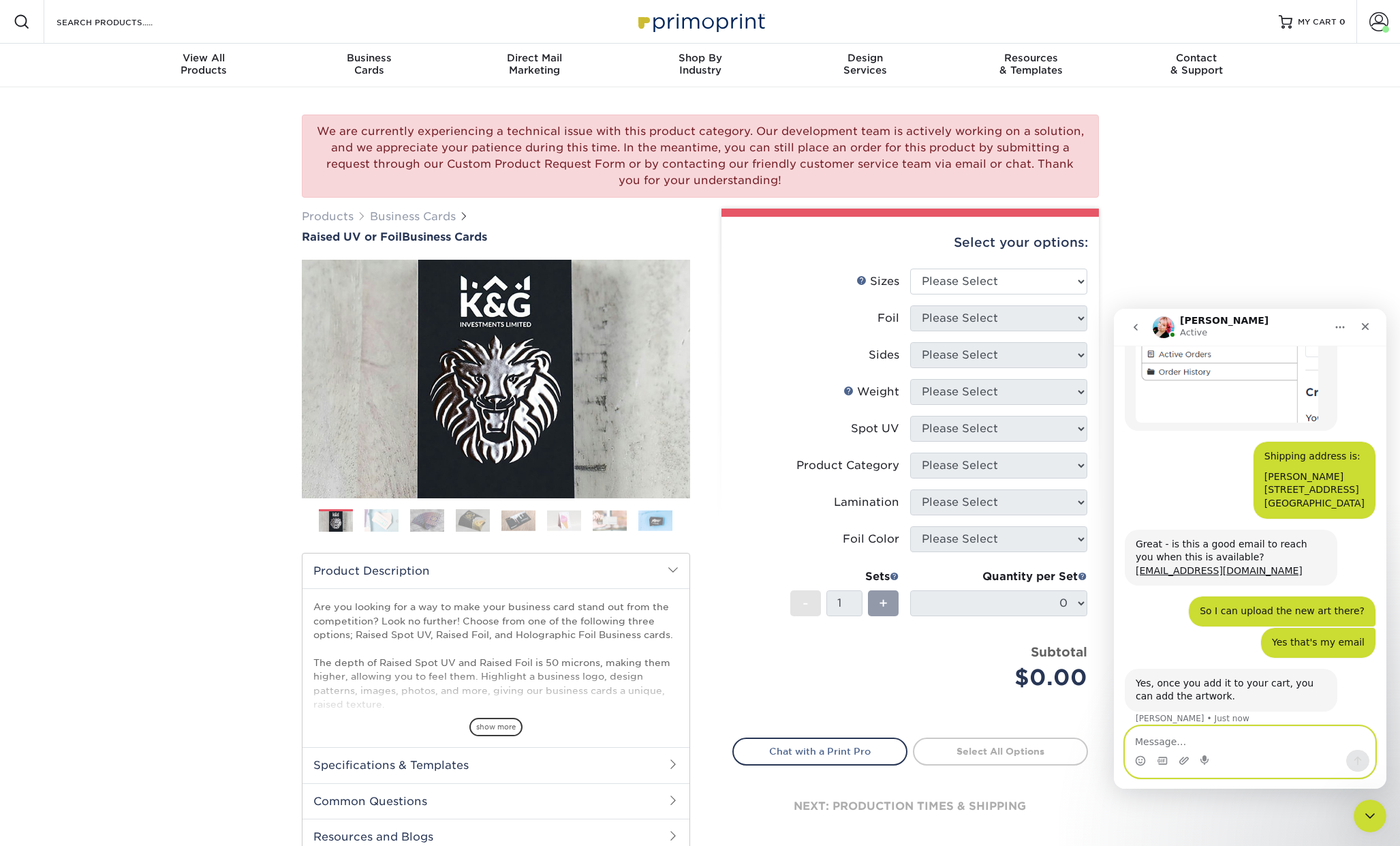
click at [1187, 739] on textarea "Message…" at bounding box center [1251, 737] width 249 height 23
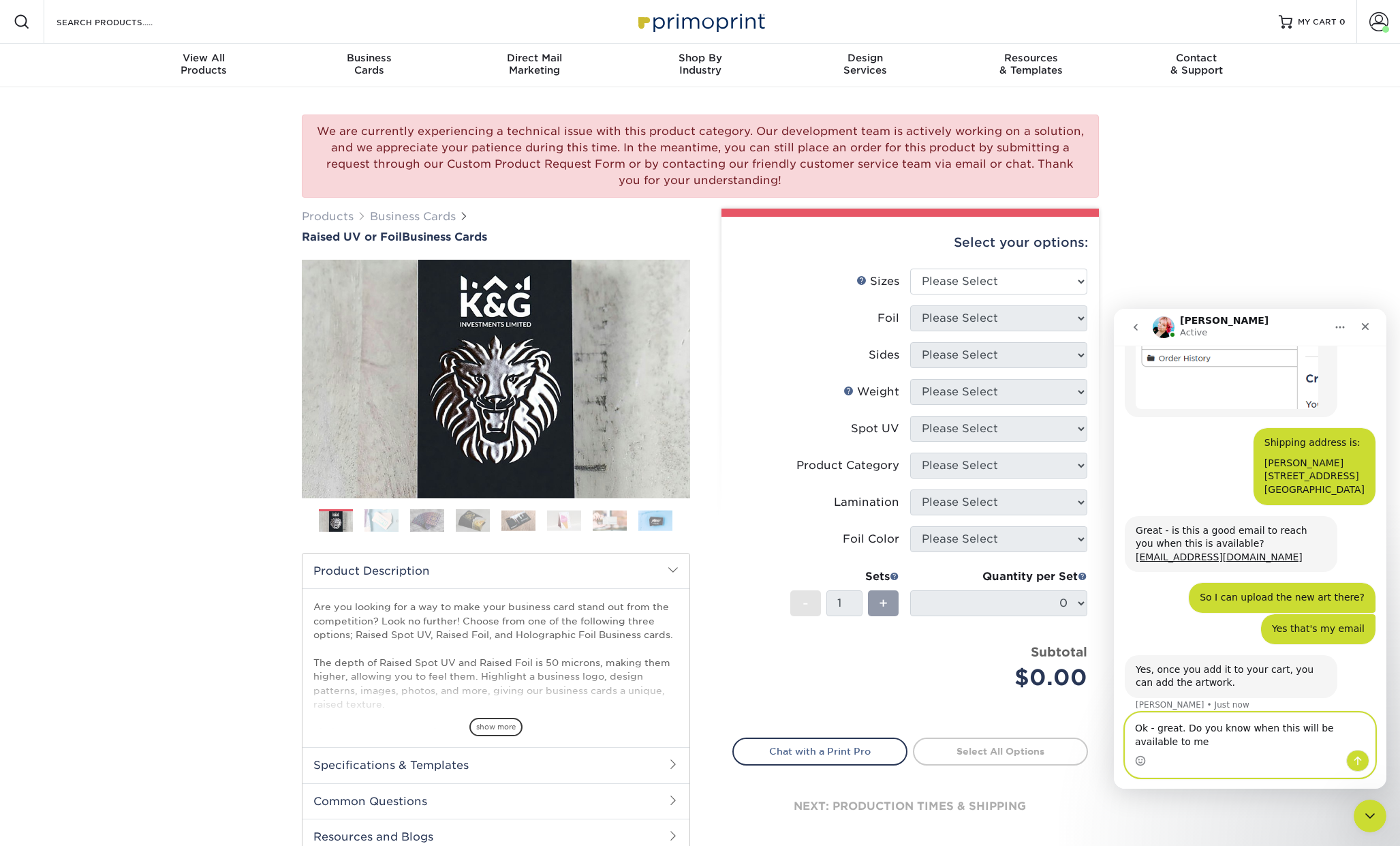
type textarea "Ok - great. Do you know when this will be available to me?"
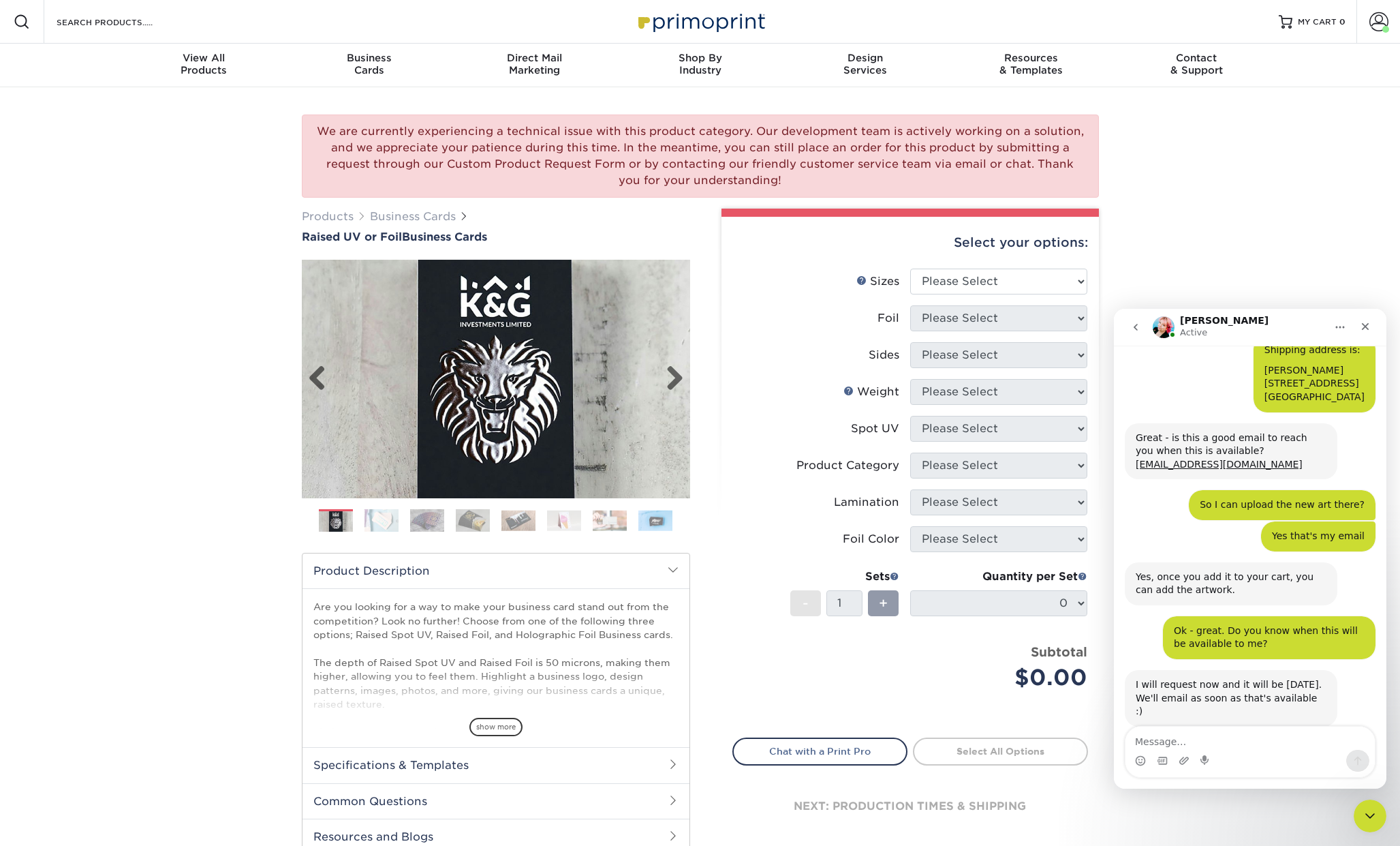
scroll to position [1099, 0]
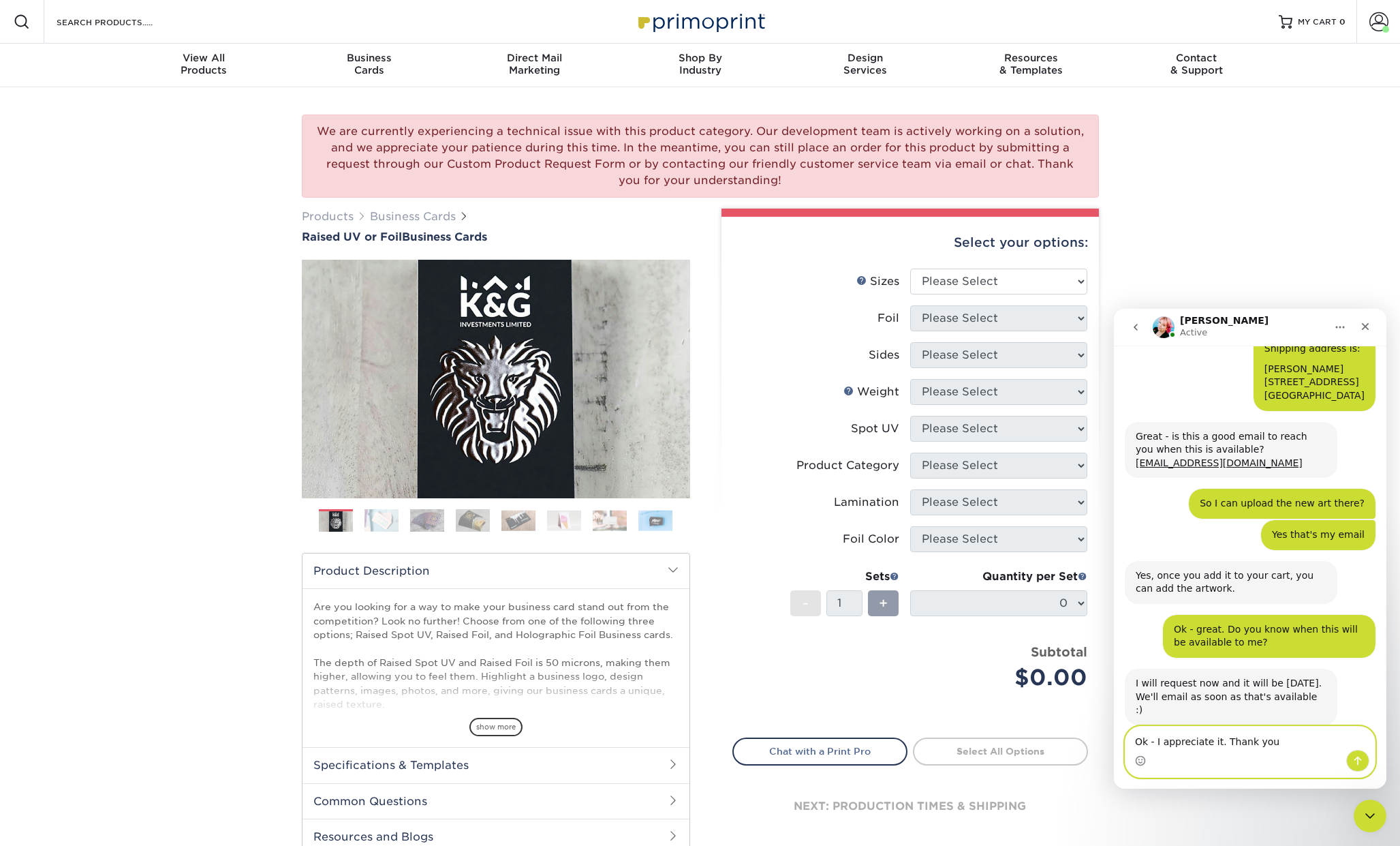
type textarea "Ok - I appreciate it. Thank you."
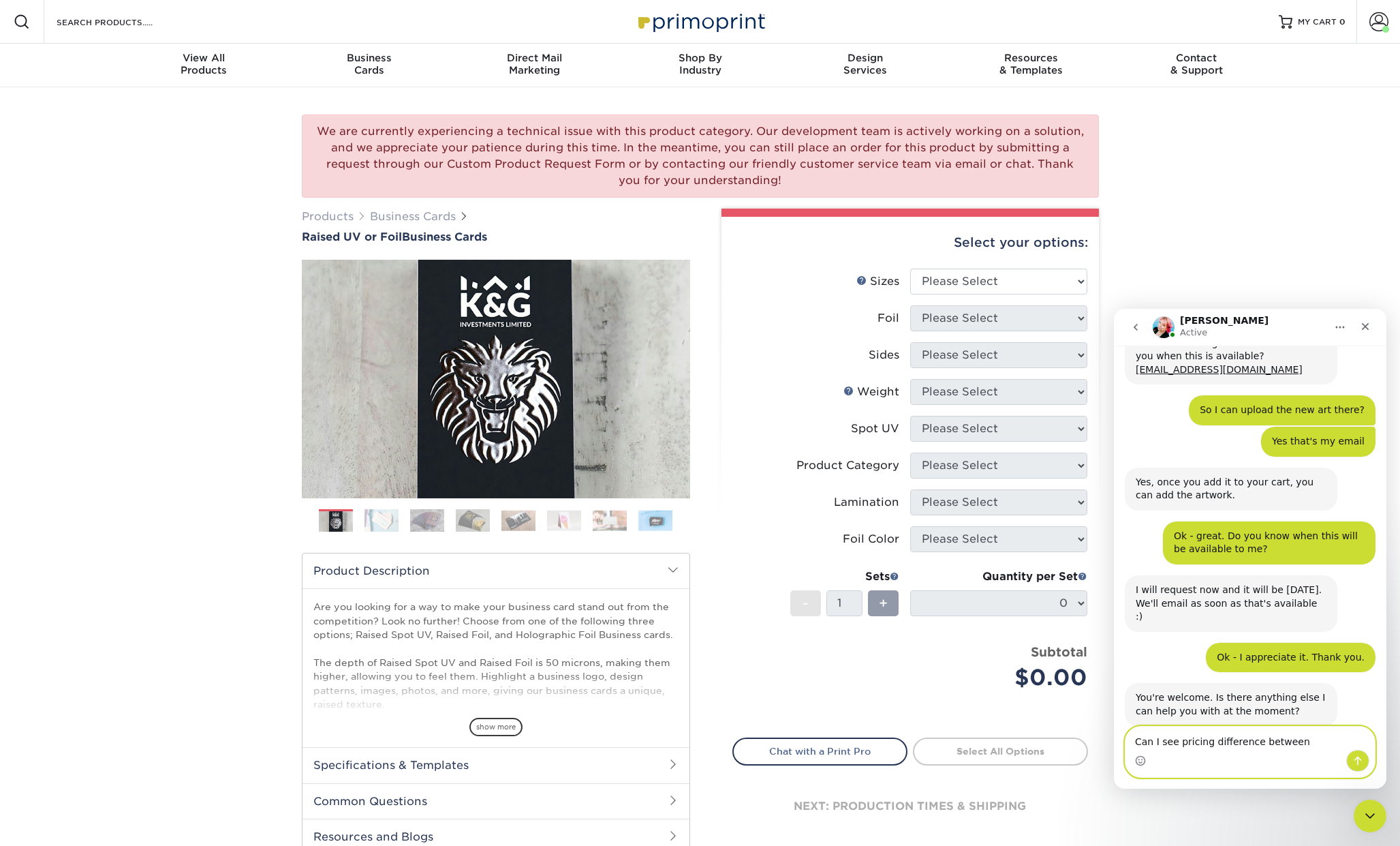
scroll to position [1193, 0]
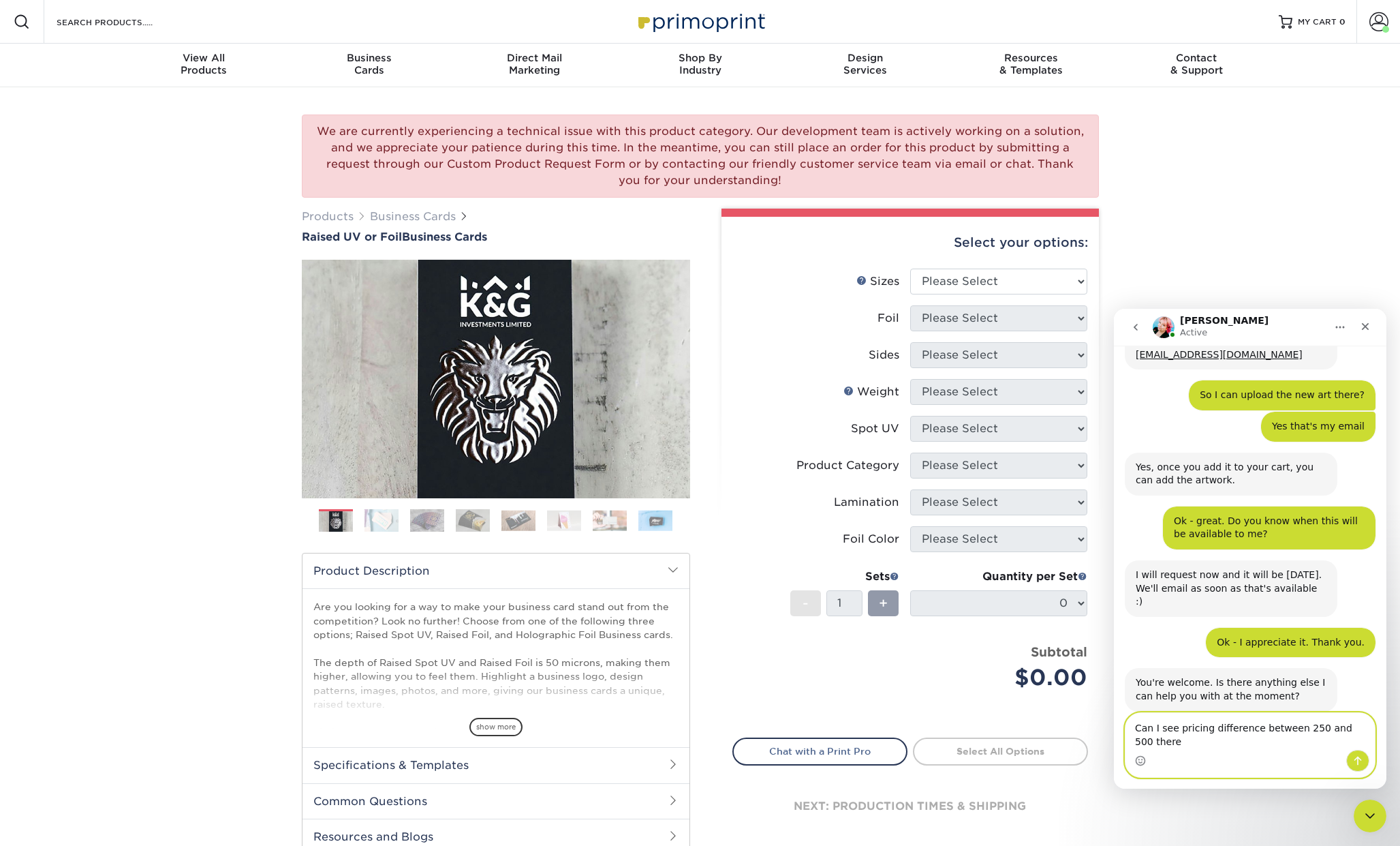
type textarea "Can I see pricing difference between 250 and 500 there?"
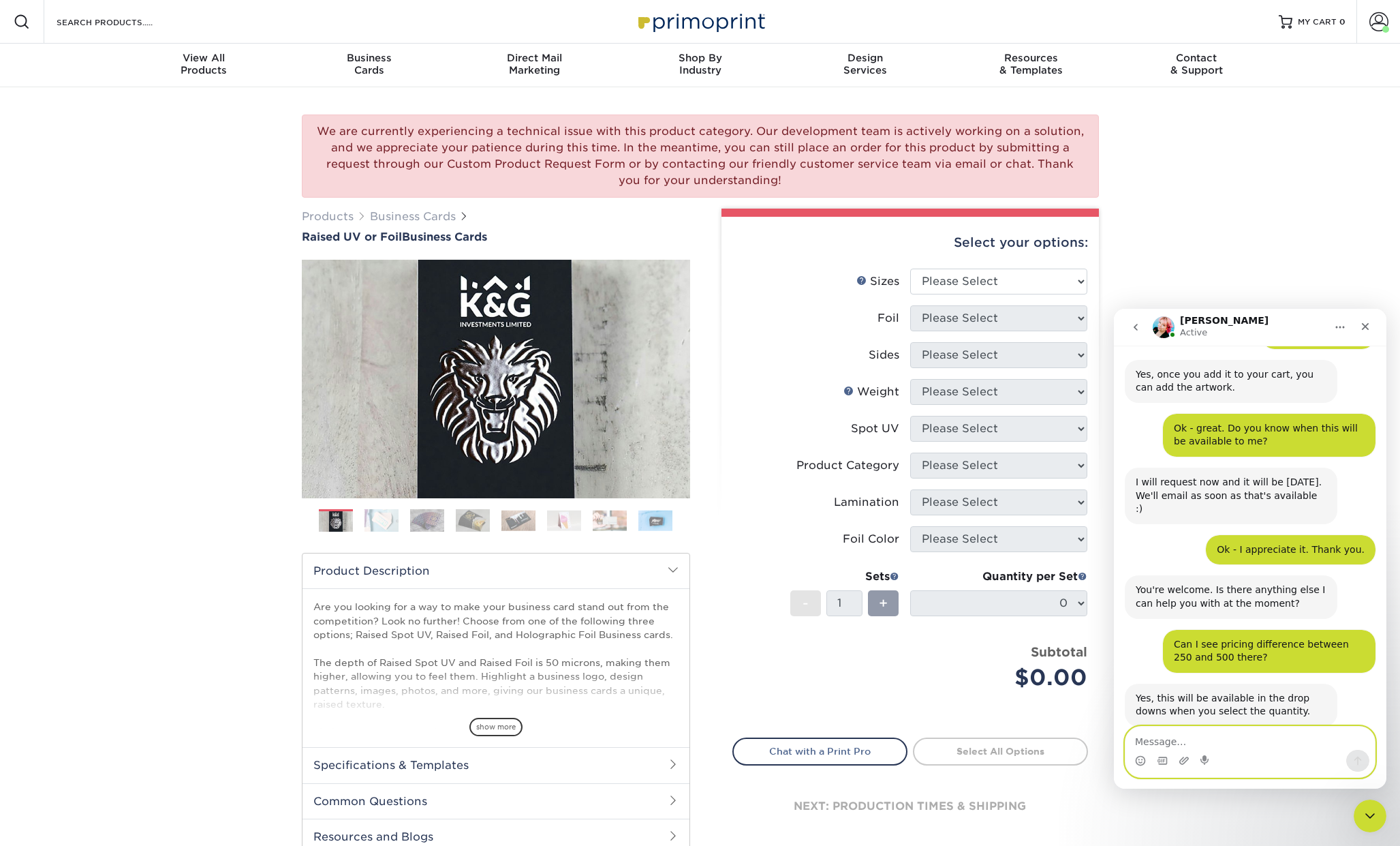
scroll to position [1301, 0]
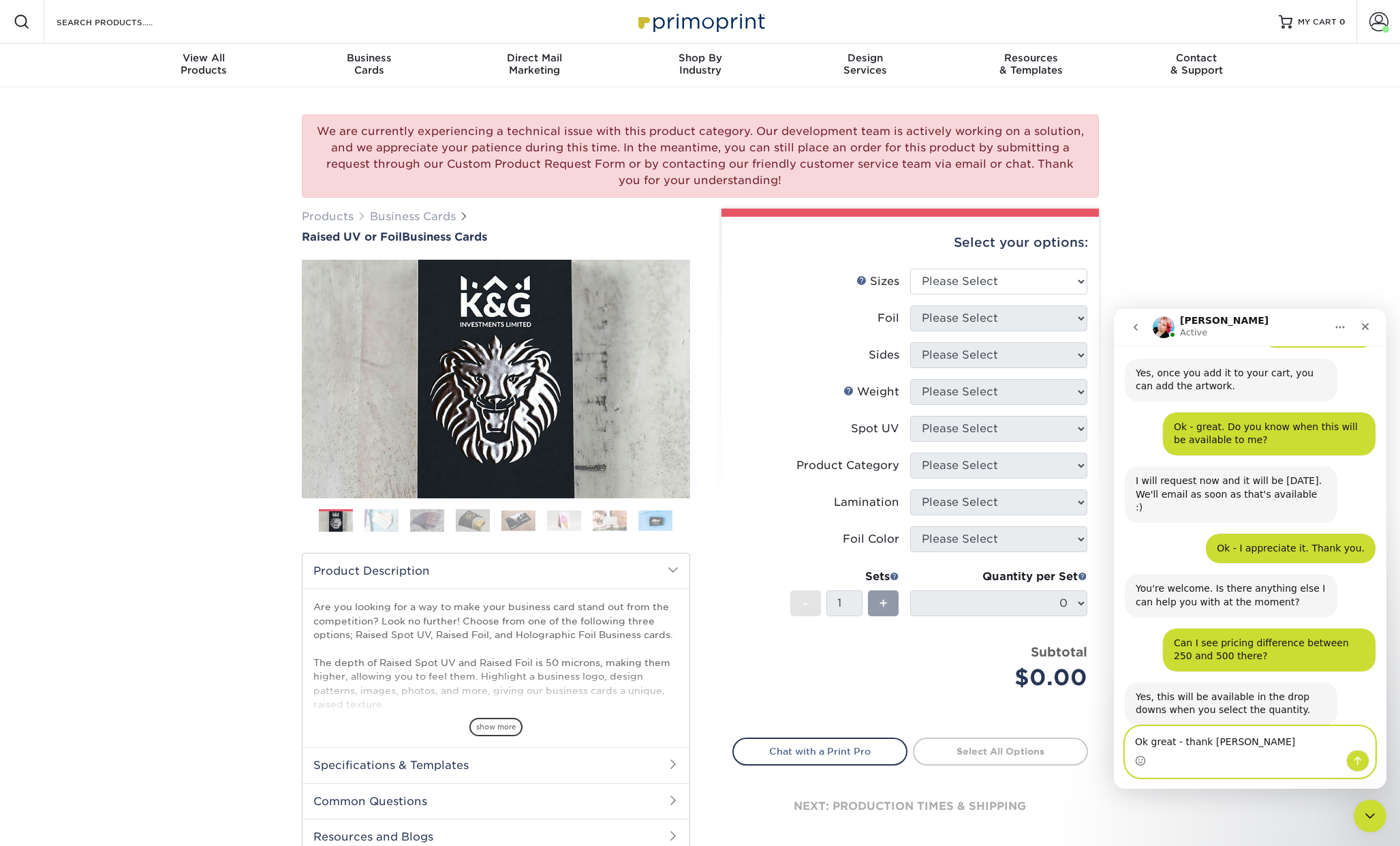
type textarea "Ok great - thank you"
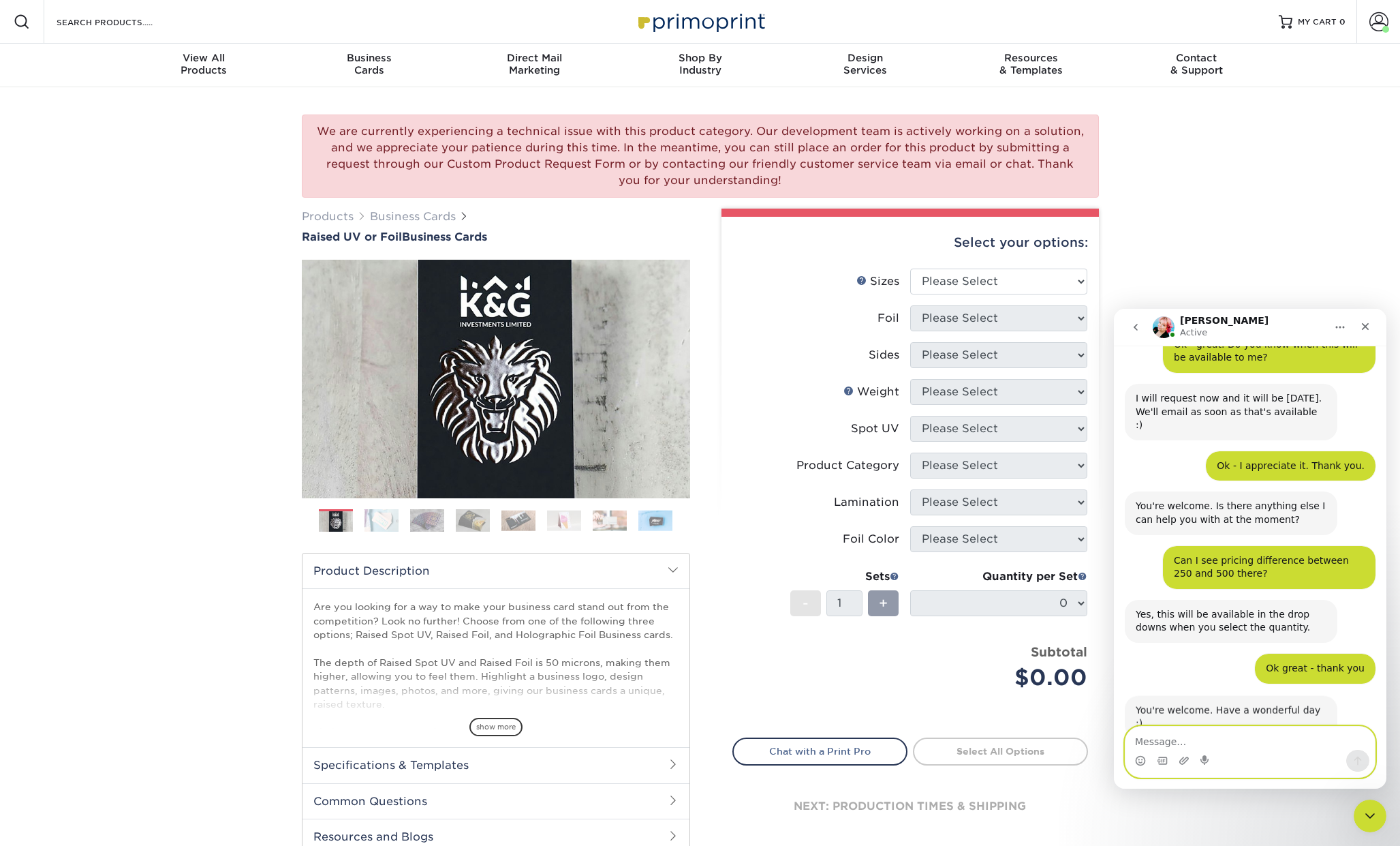
scroll to position [1382, 0]
type textarea "You too!"
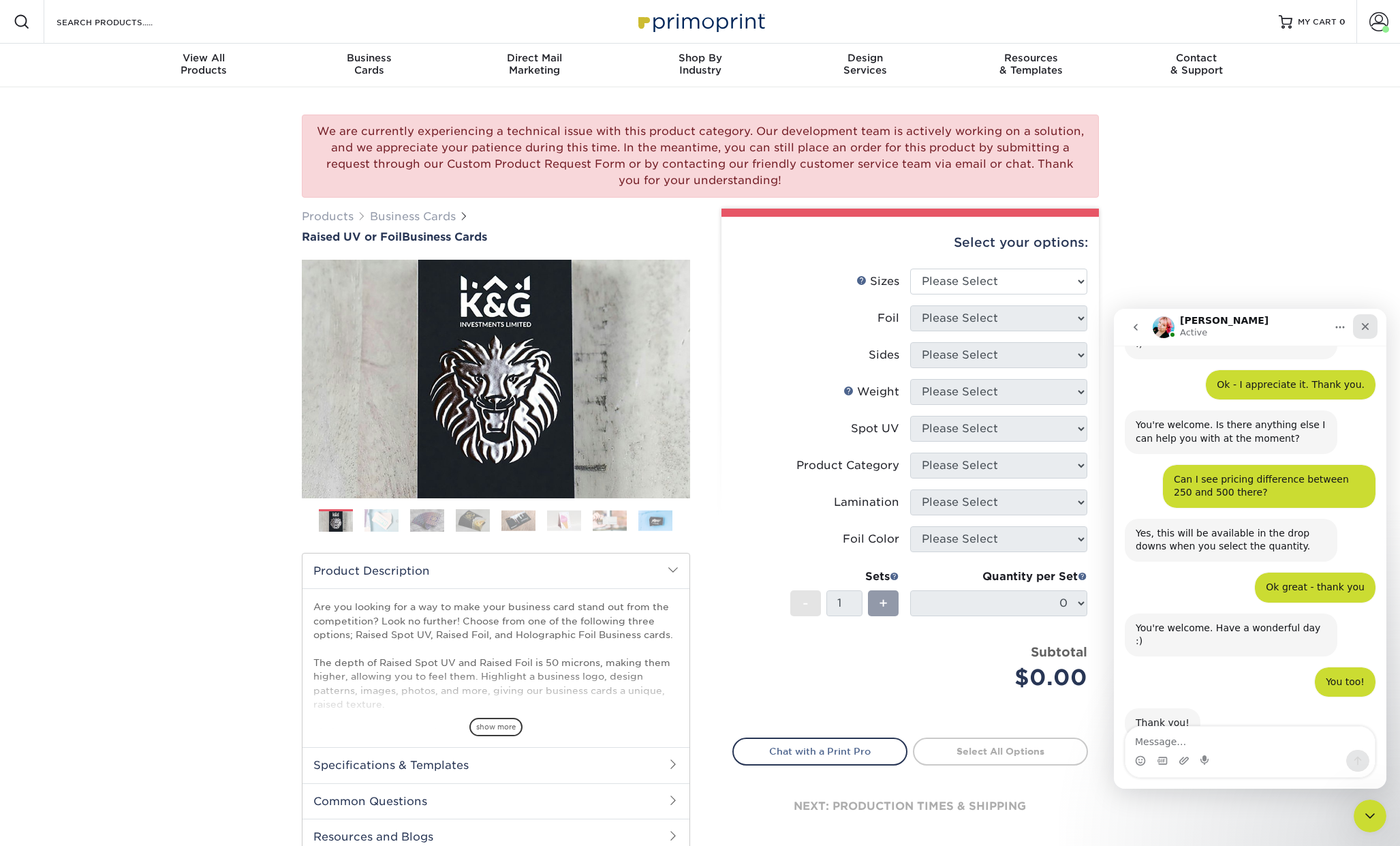
scroll to position [1464, 0]
click at [1328, 327] on icon "Close" at bounding box center [1365, 327] width 8 height 8
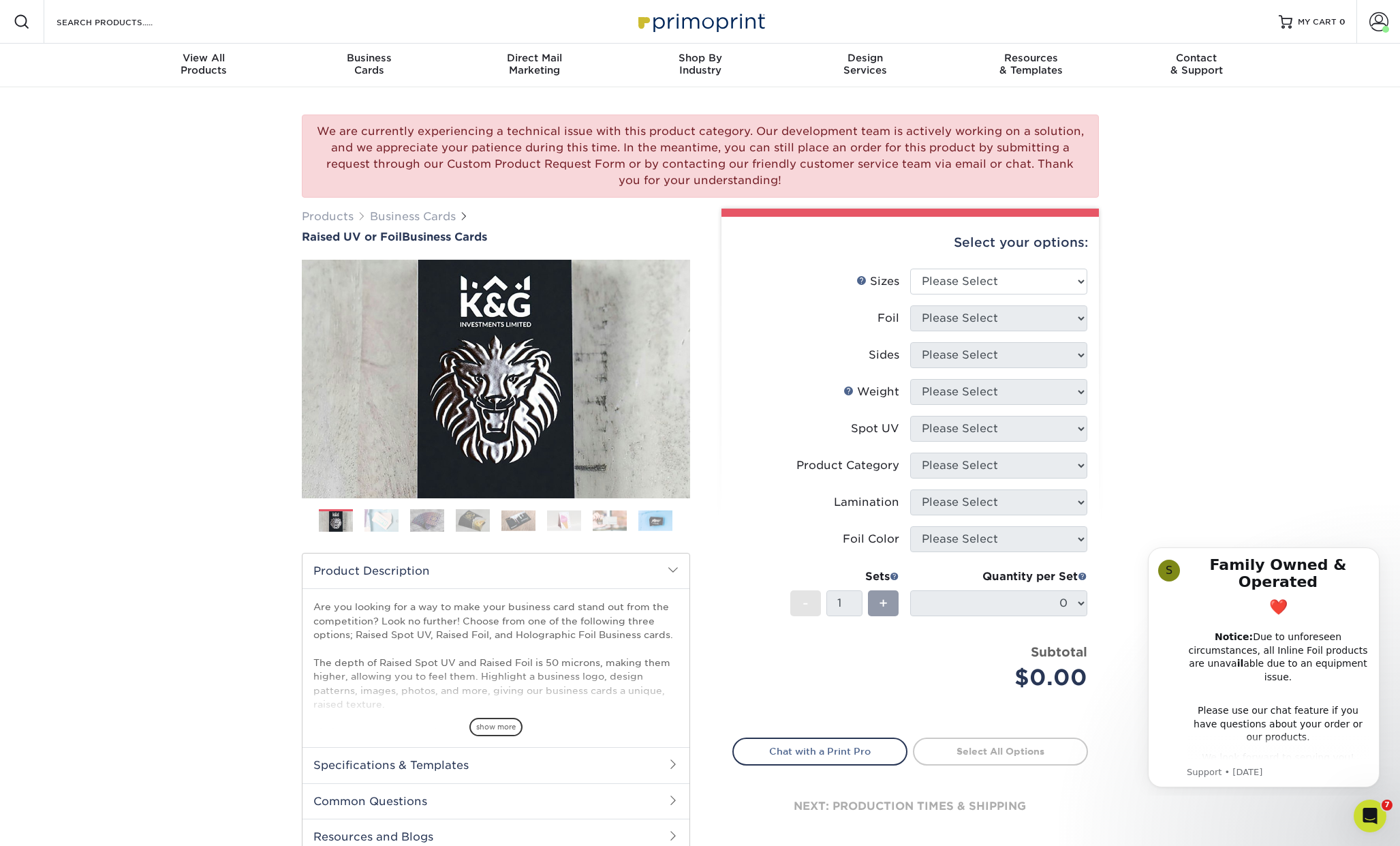
drag, startPoint x: 168, startPoint y: 193, endPoint x: 163, endPoint y: 153, distance: 40.3
click at [167, 193] on div "We are currently experiencing a technical issue with this product category. Our…" at bounding box center [700, 498] width 1400 height 821
